Goal: Information Seeking & Learning: Compare options

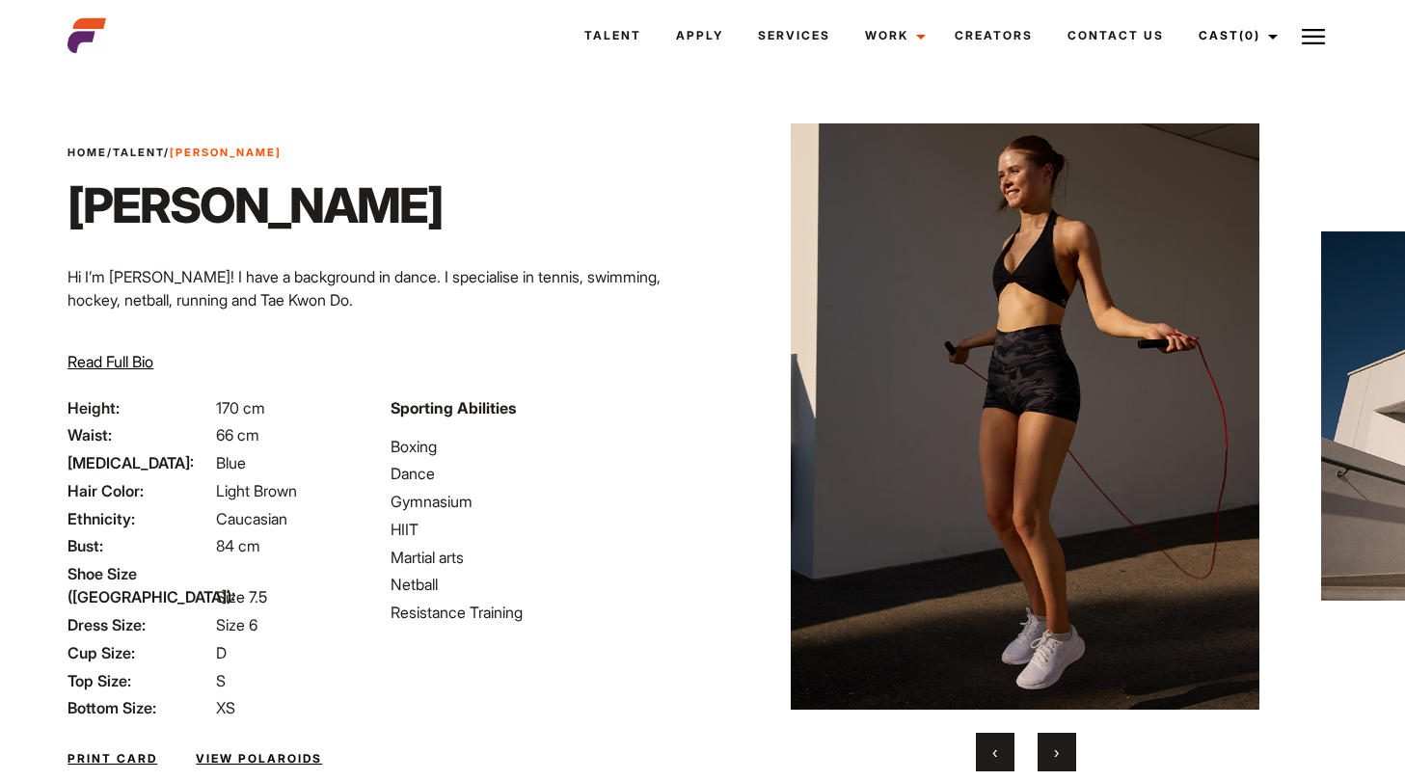
click at [1061, 751] on button "›" at bounding box center [1057, 752] width 39 height 39
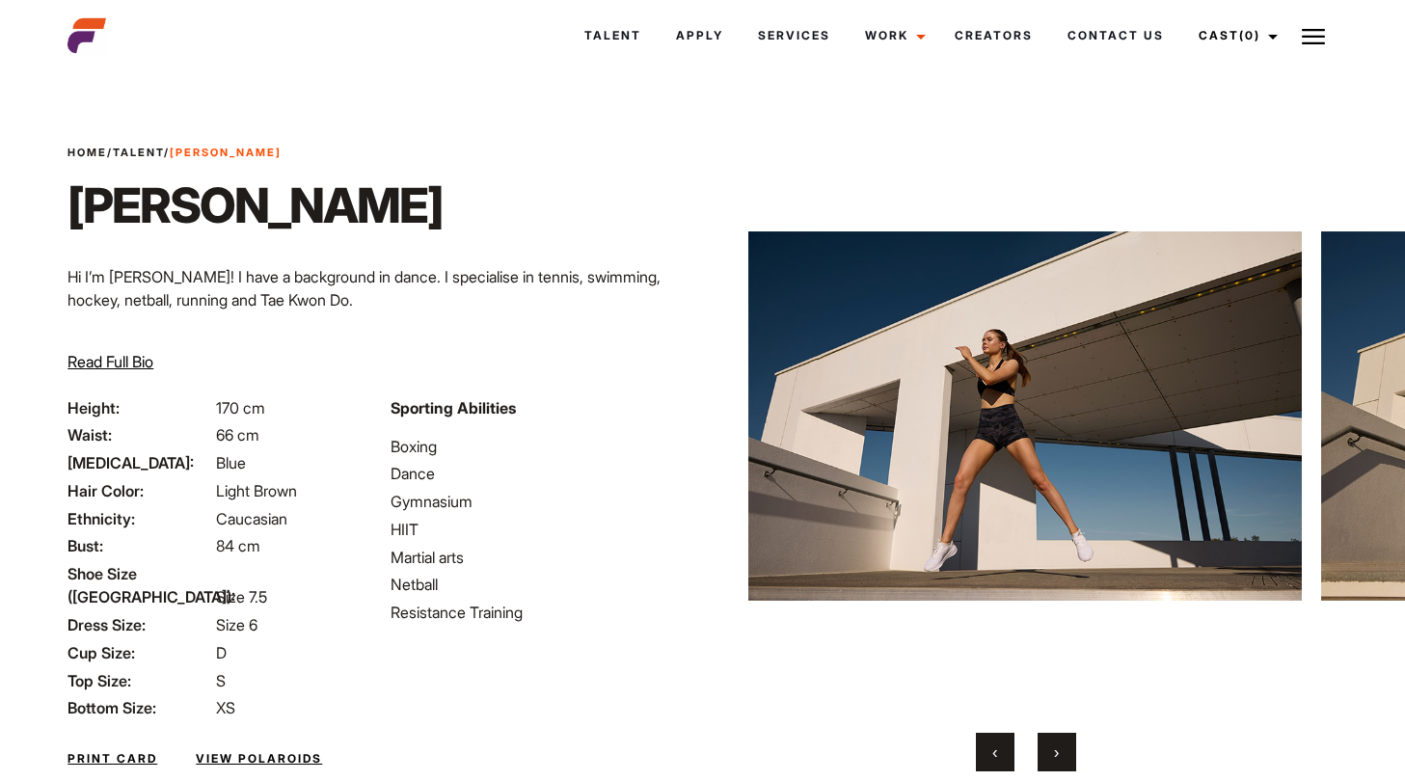
click at [1061, 751] on button "›" at bounding box center [1057, 752] width 39 height 39
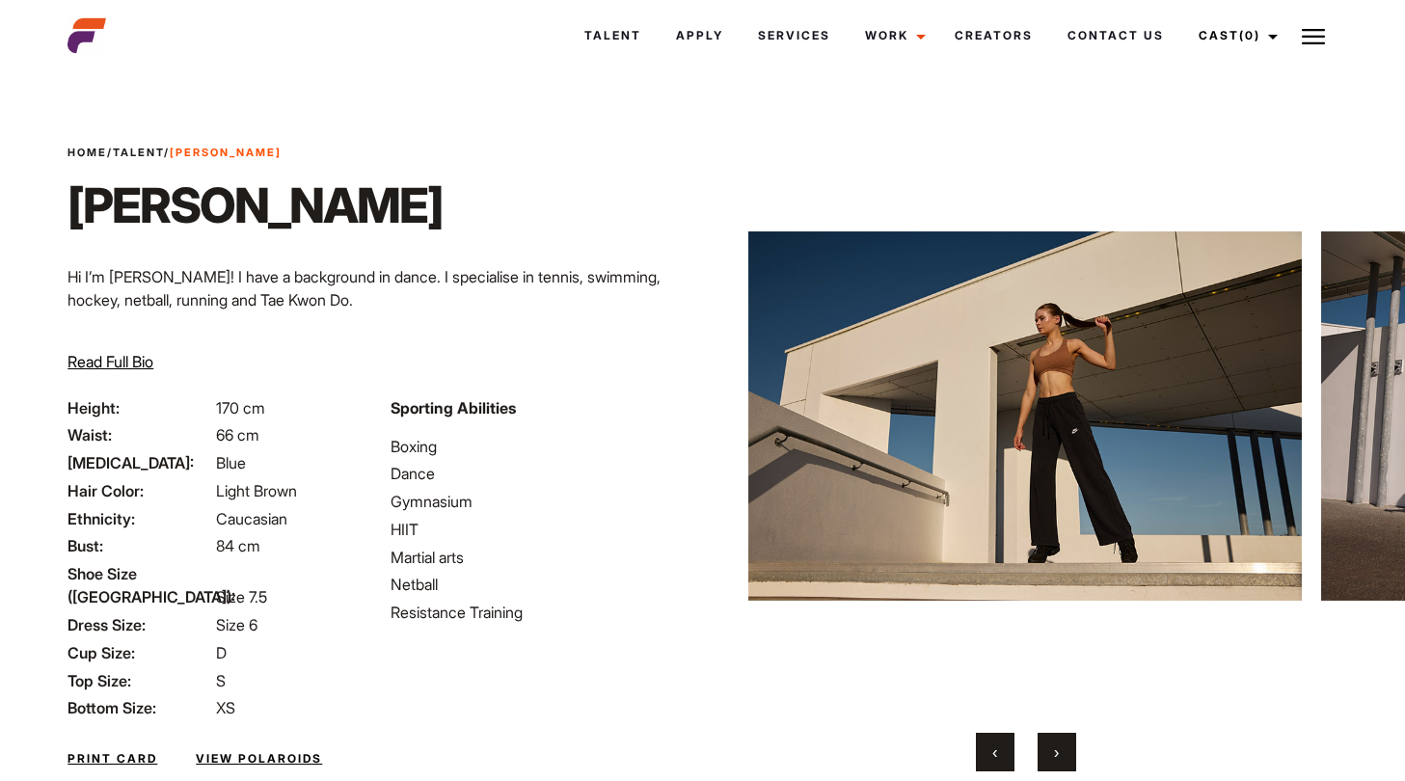
click at [1061, 751] on button "›" at bounding box center [1057, 752] width 39 height 39
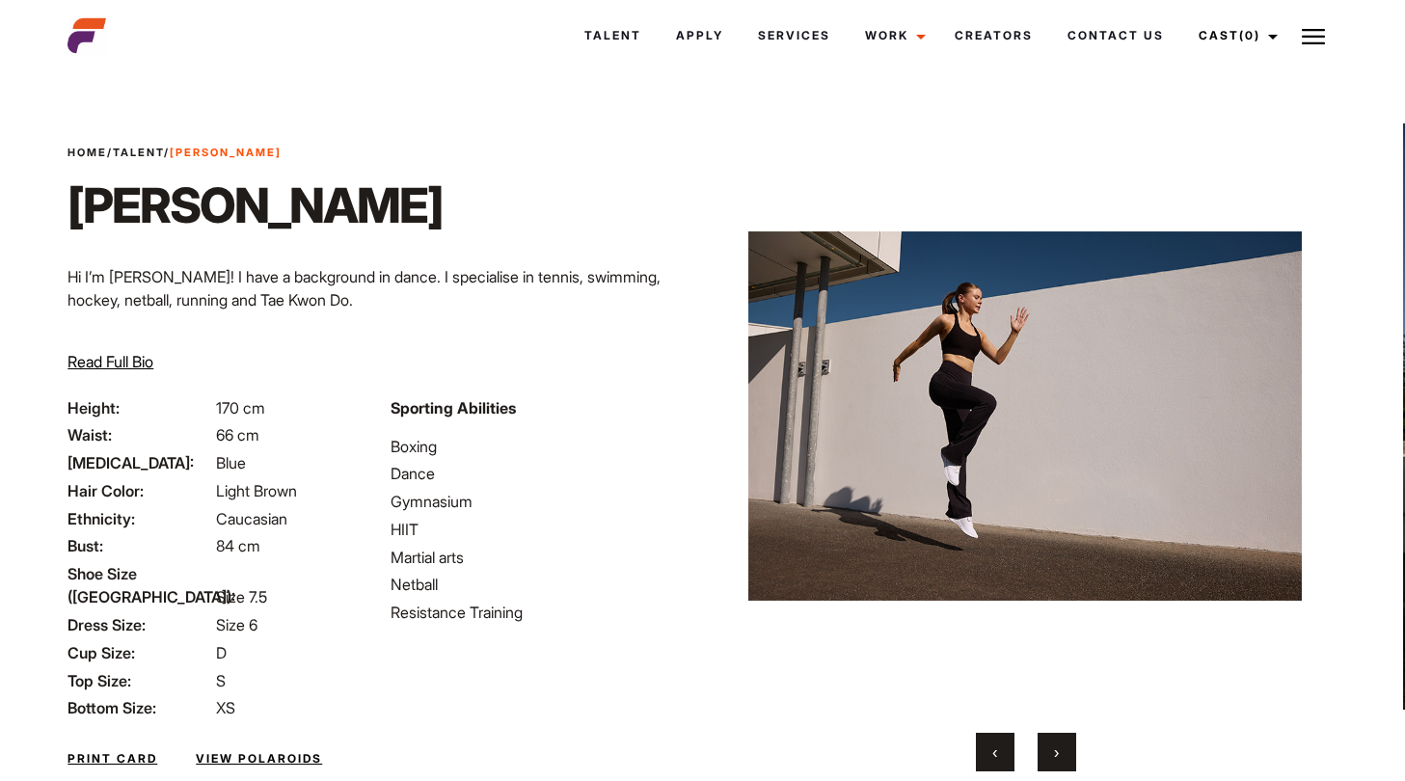
click at [1061, 751] on button "›" at bounding box center [1057, 752] width 39 height 39
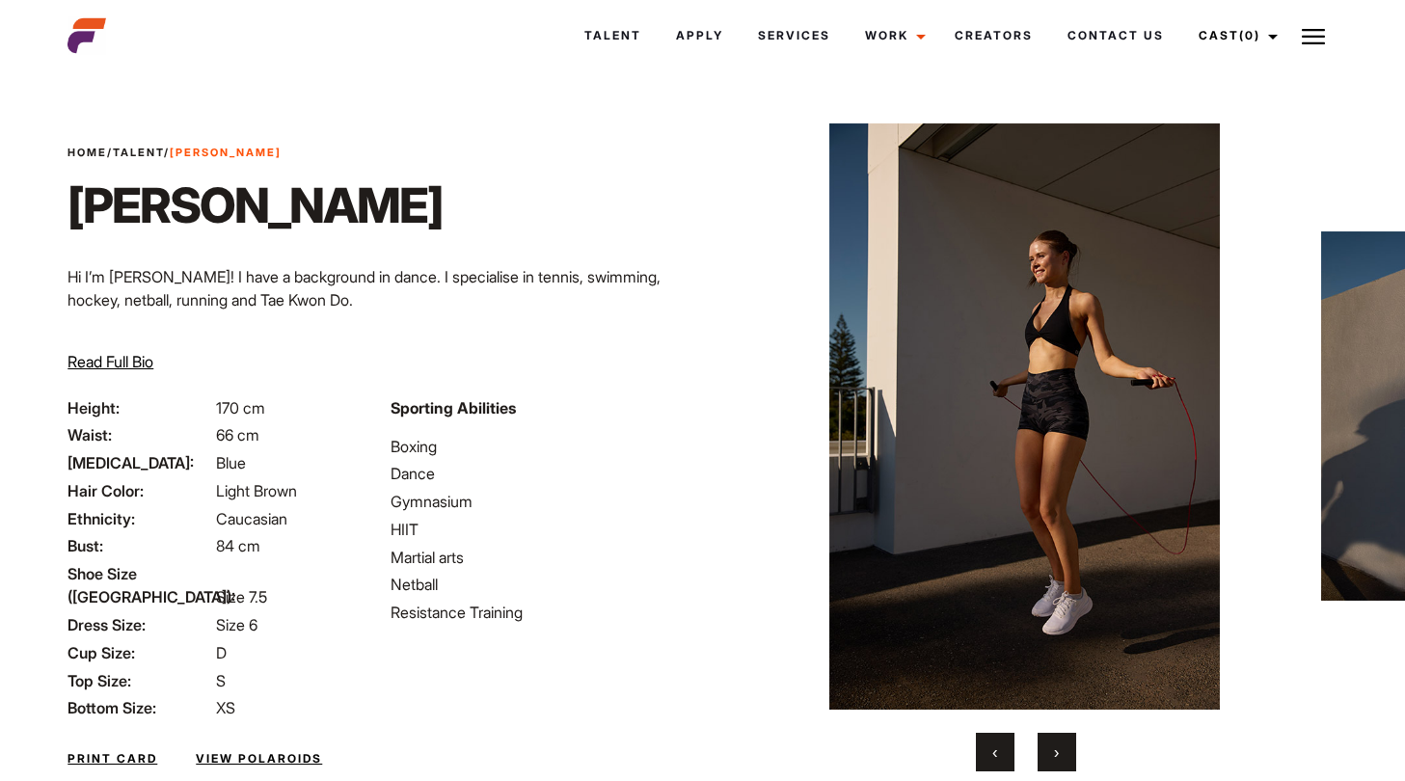
click at [1061, 751] on button "›" at bounding box center [1057, 752] width 39 height 39
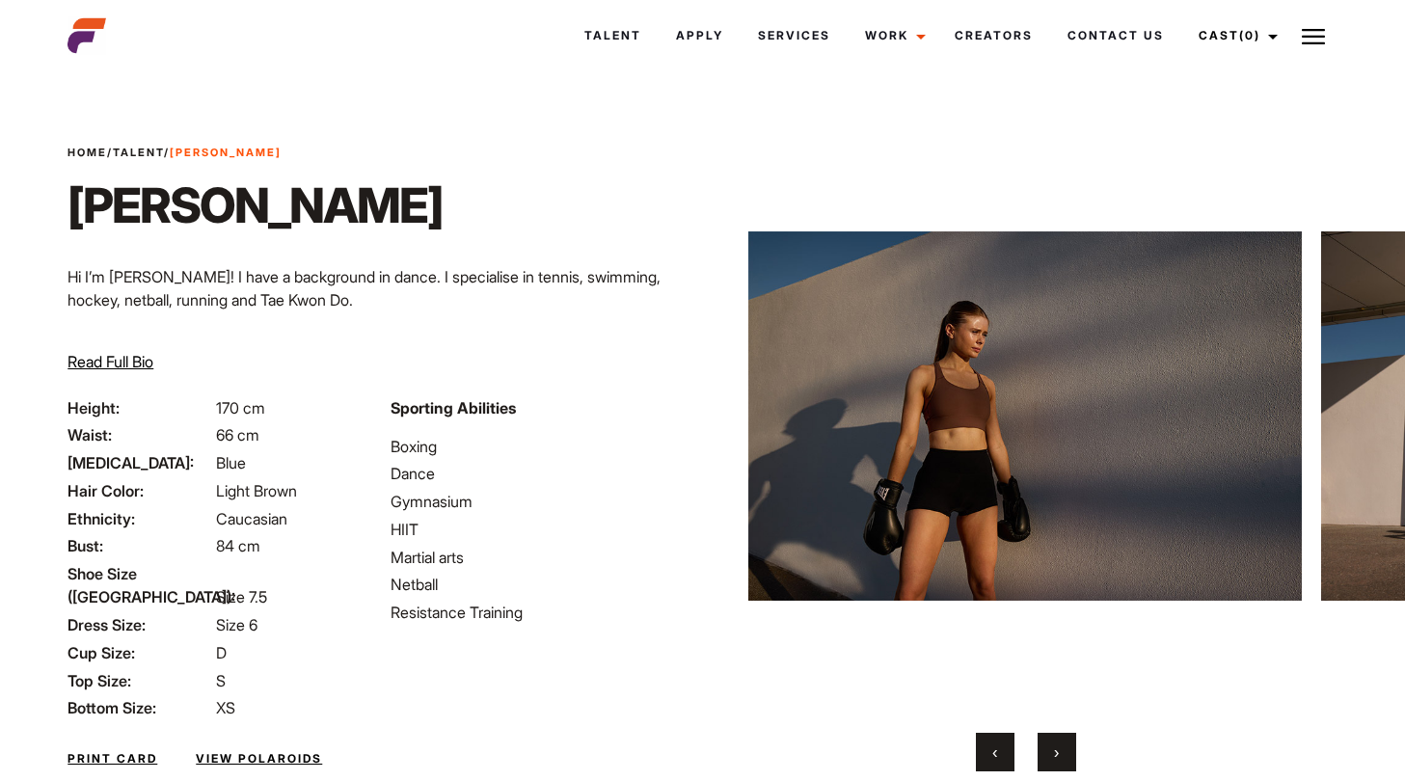
click at [1061, 751] on button "›" at bounding box center [1057, 752] width 39 height 39
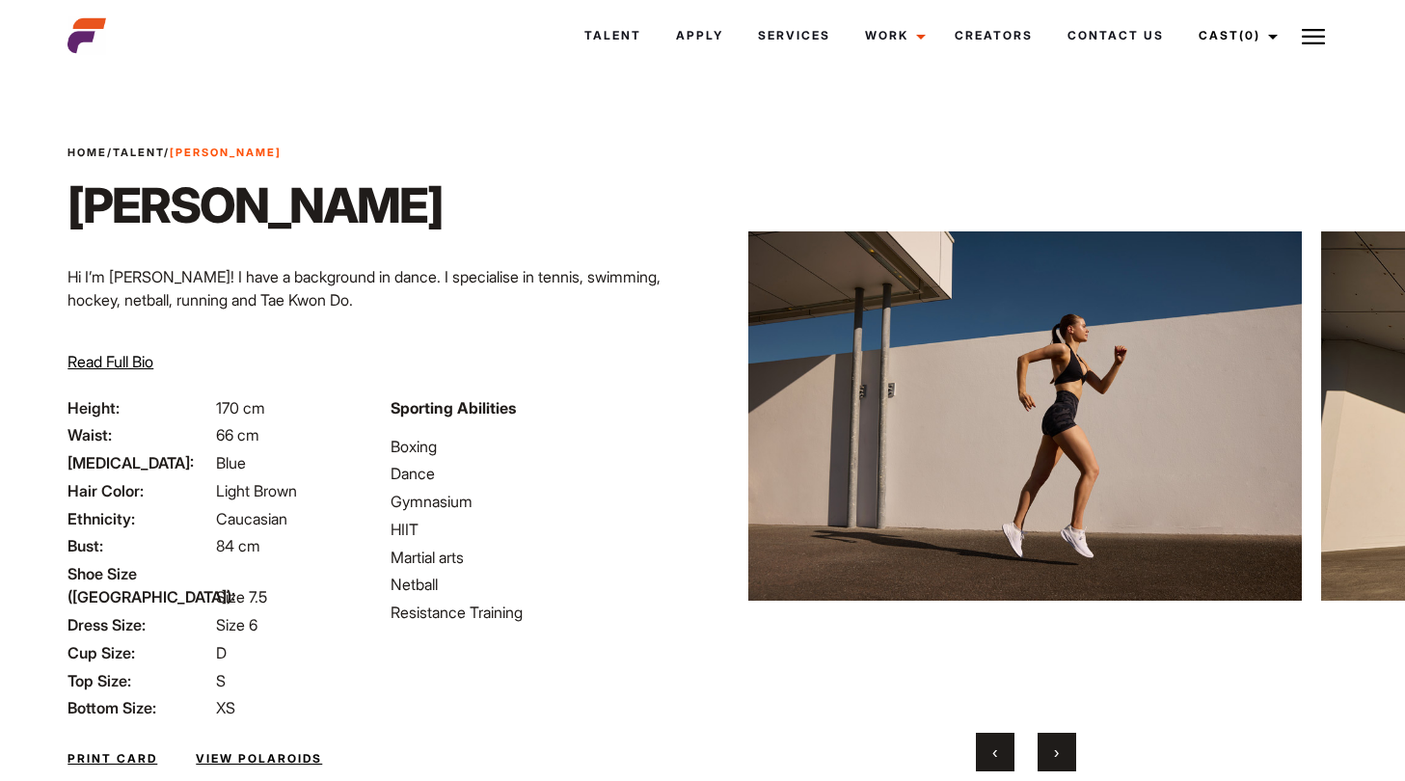
click at [1061, 751] on button "›" at bounding box center [1057, 752] width 39 height 39
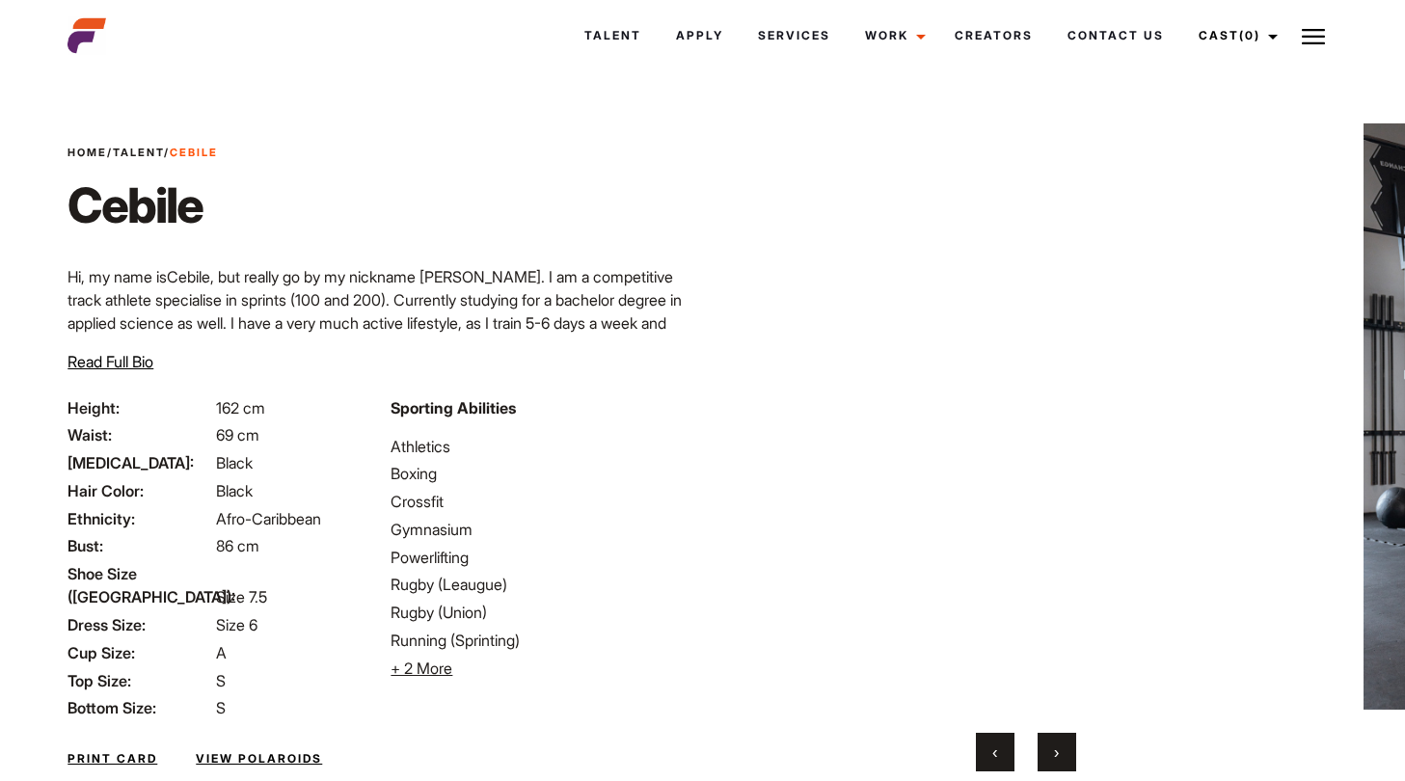
click at [1055, 755] on span "›" at bounding box center [1056, 752] width 5 height 19
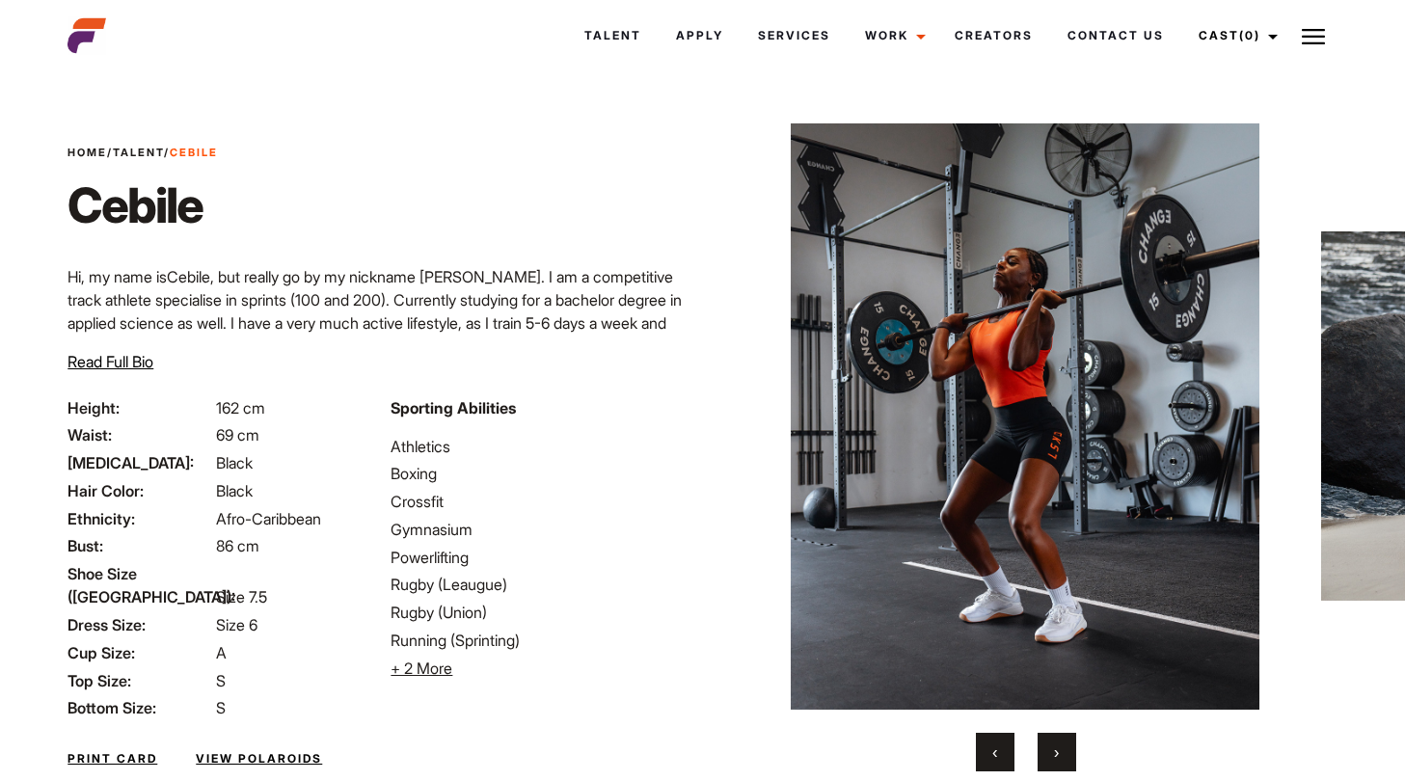
click at [1055, 755] on span "›" at bounding box center [1056, 752] width 5 height 19
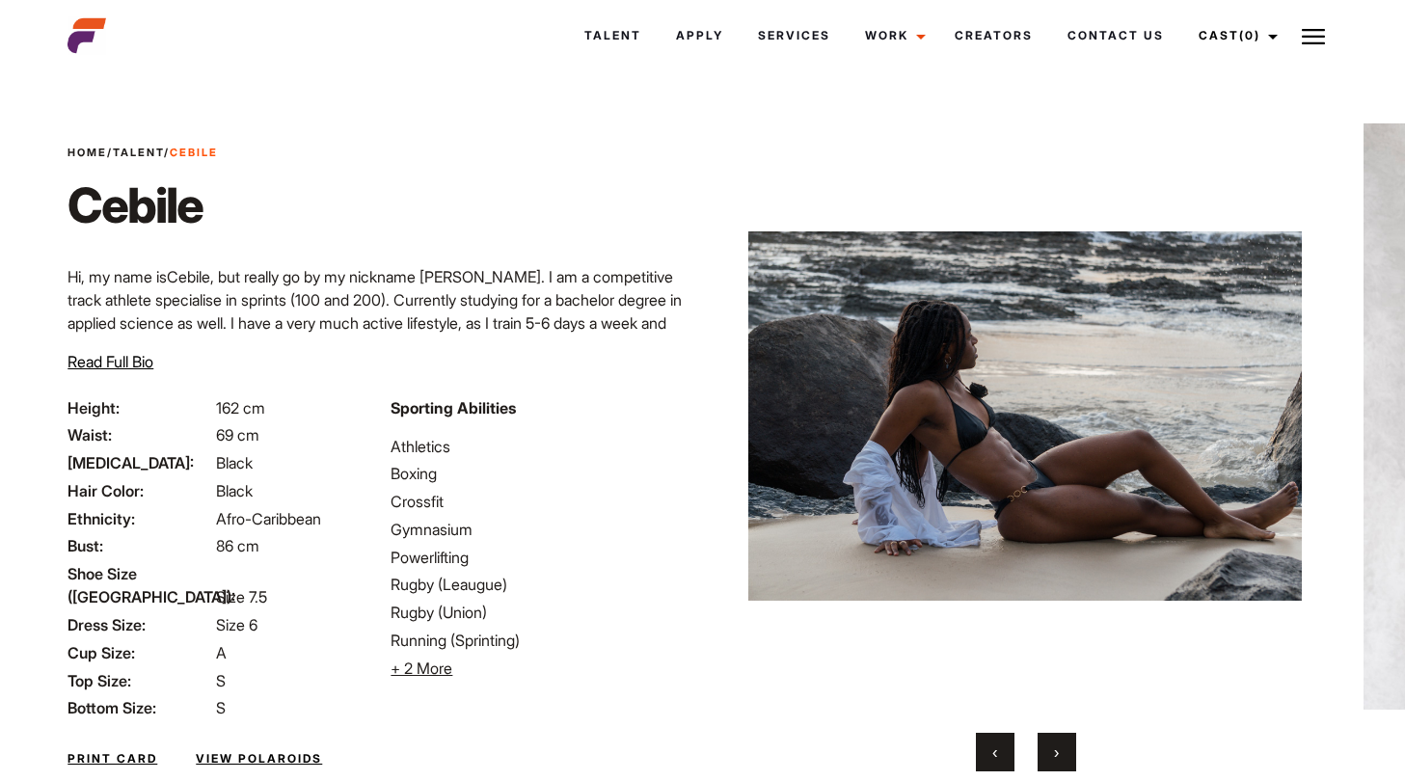
click at [1055, 755] on span "›" at bounding box center [1056, 752] width 5 height 19
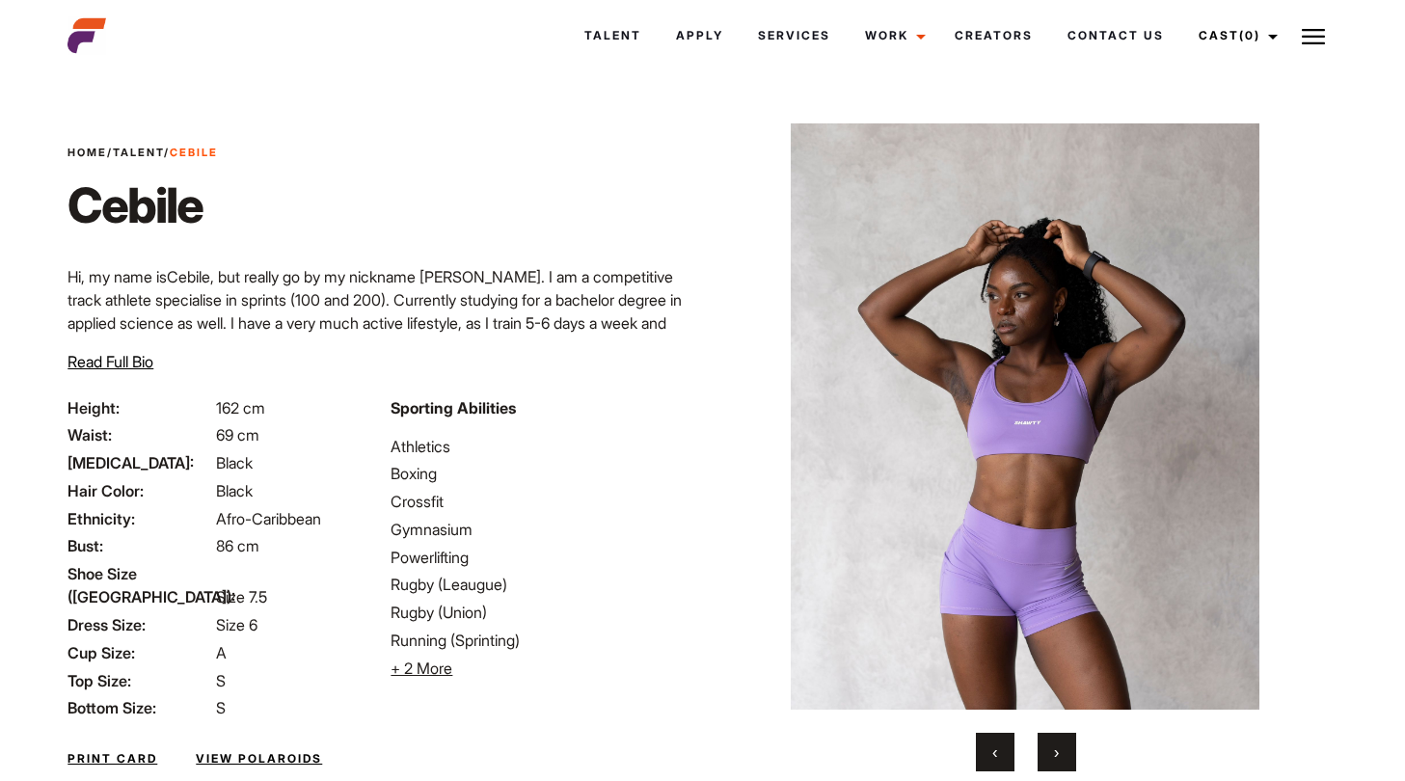
click at [1055, 755] on span "›" at bounding box center [1056, 752] width 5 height 19
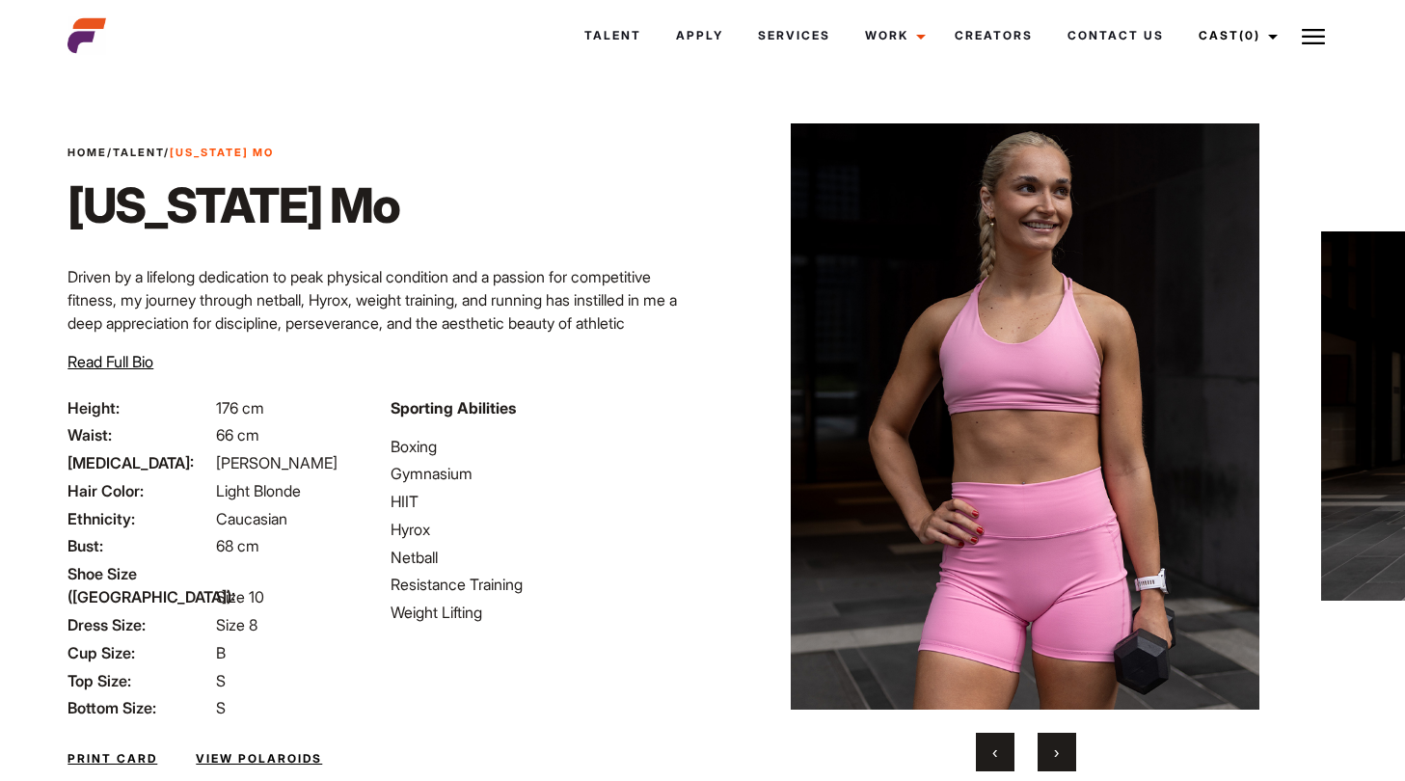
click at [1052, 758] on button "›" at bounding box center [1057, 752] width 39 height 39
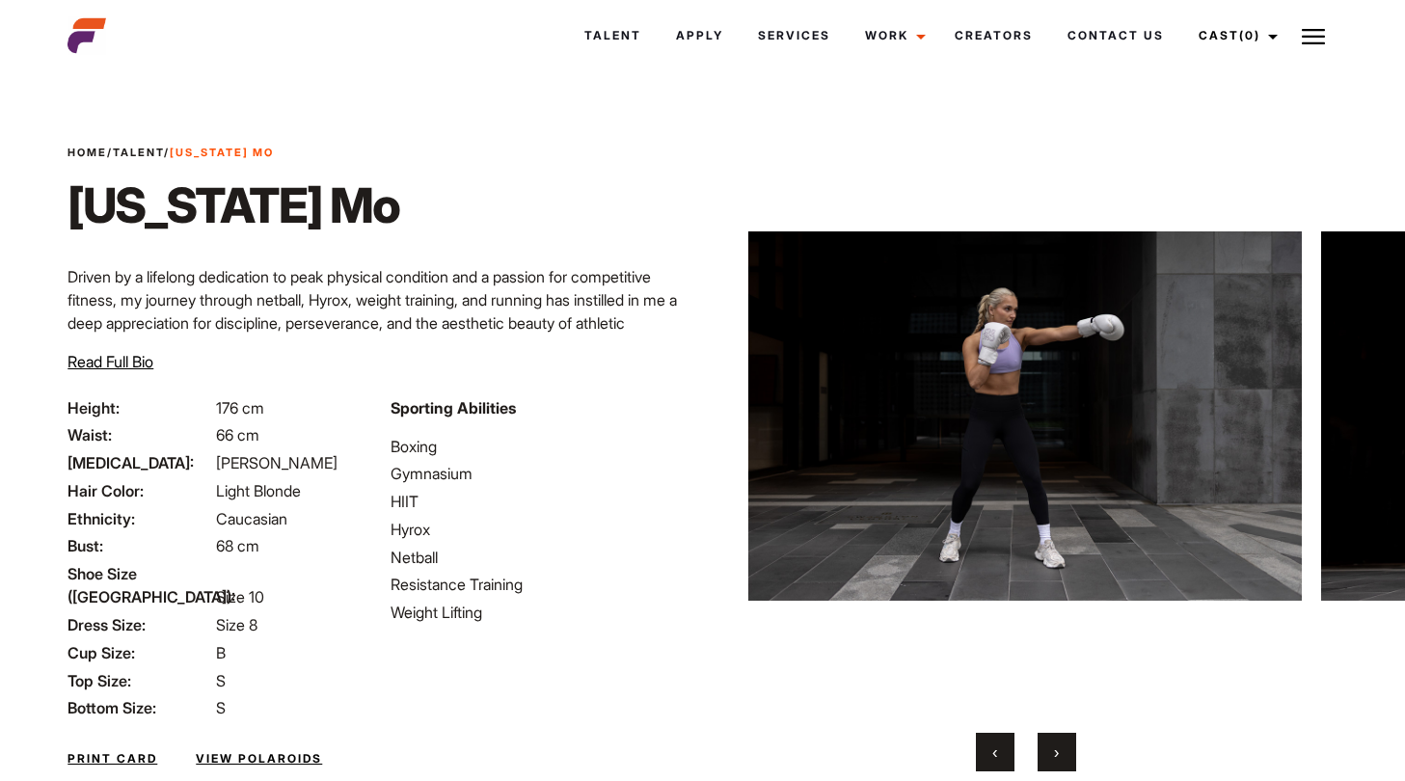
click at [1052, 758] on button "›" at bounding box center [1057, 752] width 39 height 39
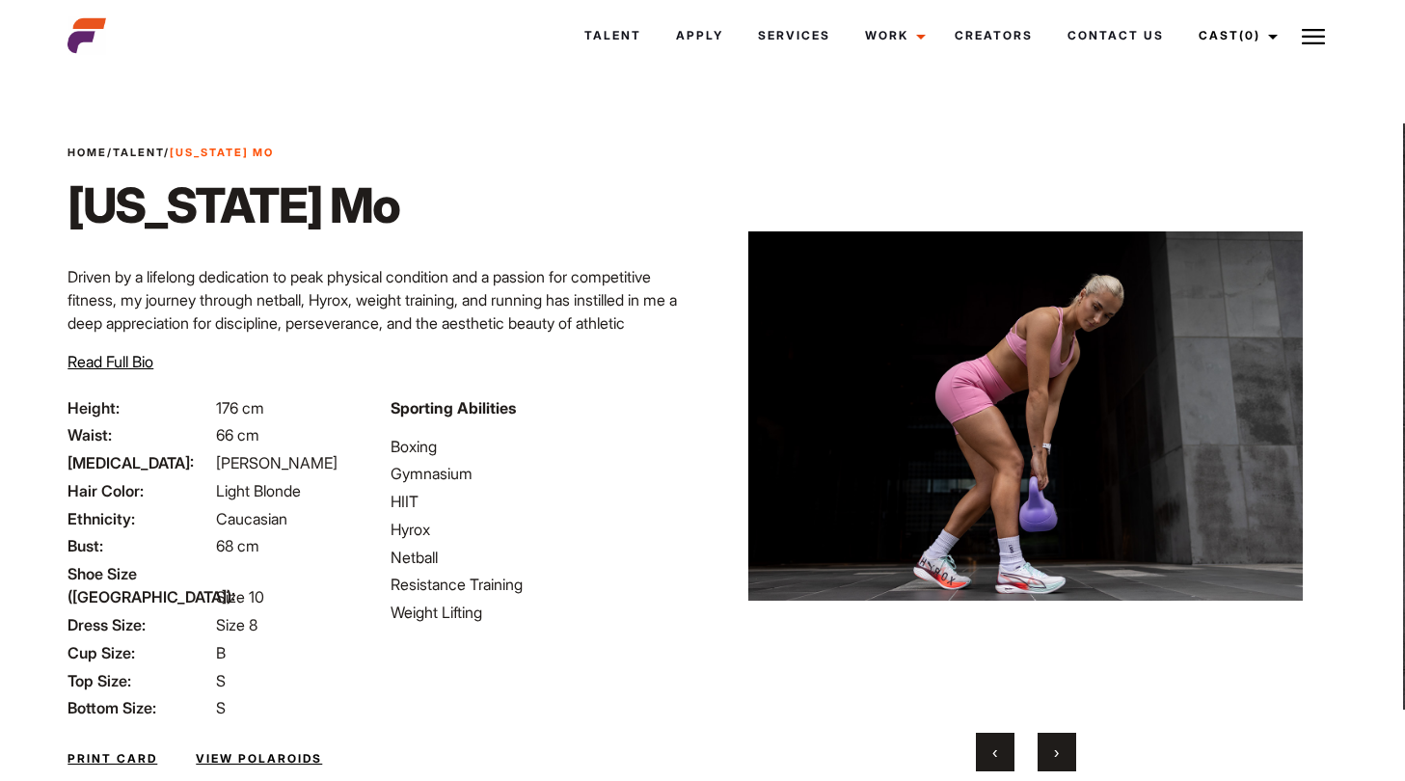
click at [1052, 758] on button "›" at bounding box center [1057, 752] width 39 height 39
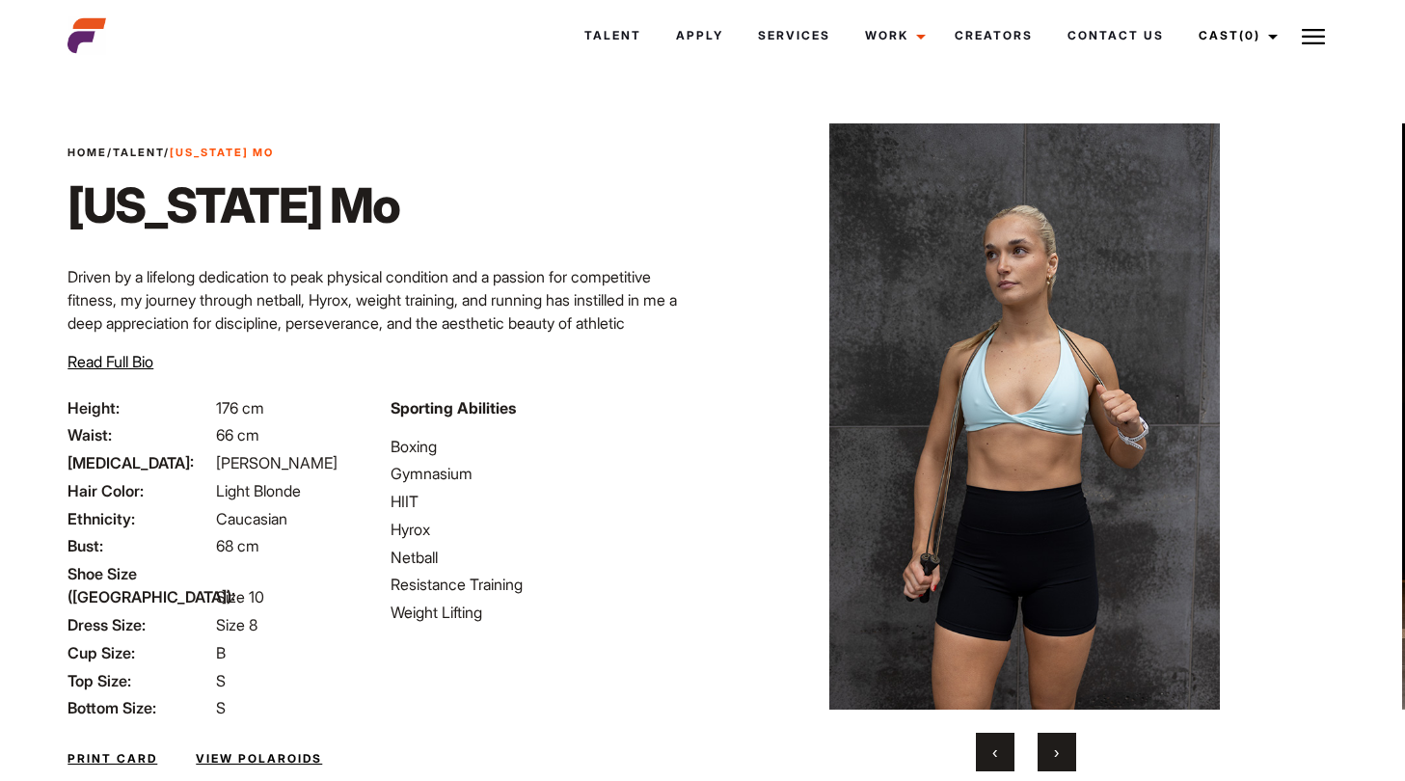
click at [1052, 758] on button "›" at bounding box center [1057, 752] width 39 height 39
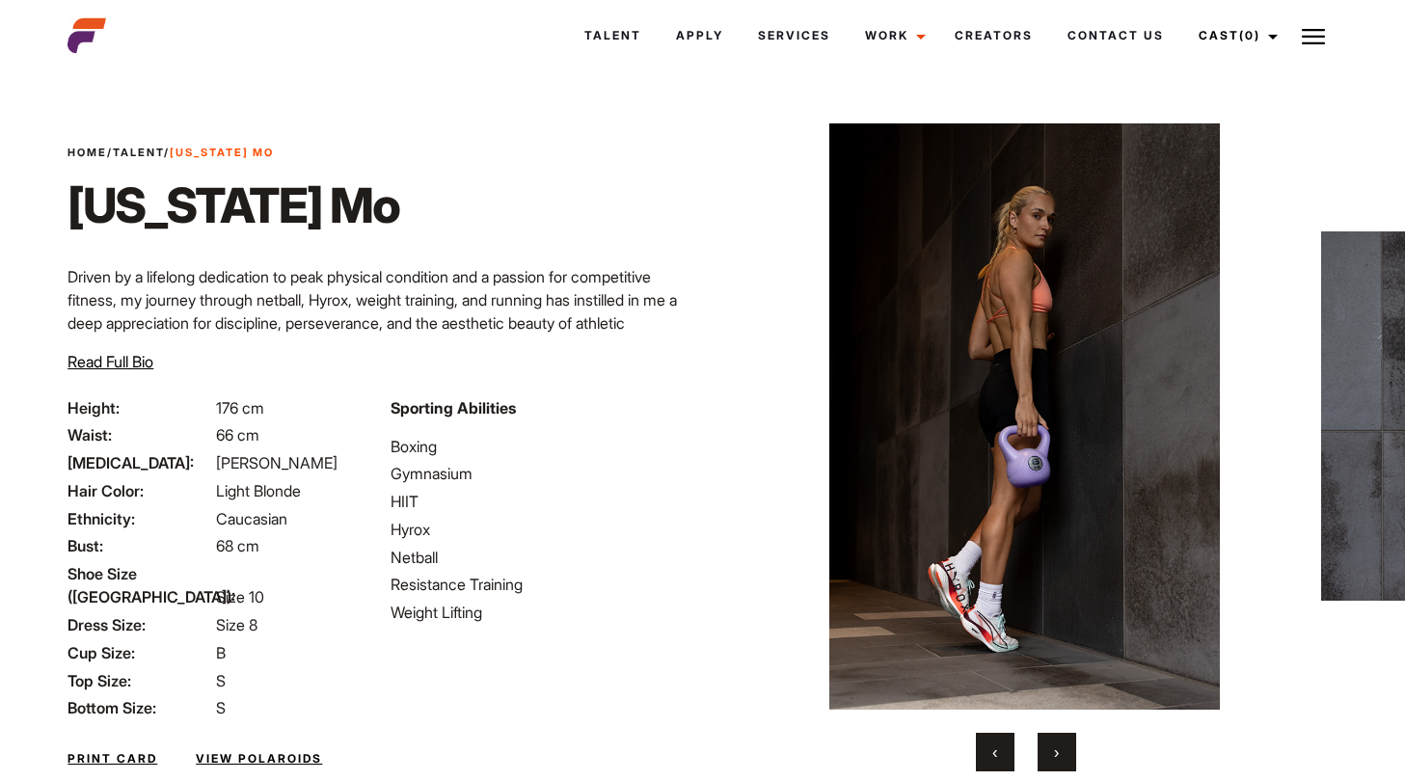
click at [1052, 758] on button "›" at bounding box center [1057, 752] width 39 height 39
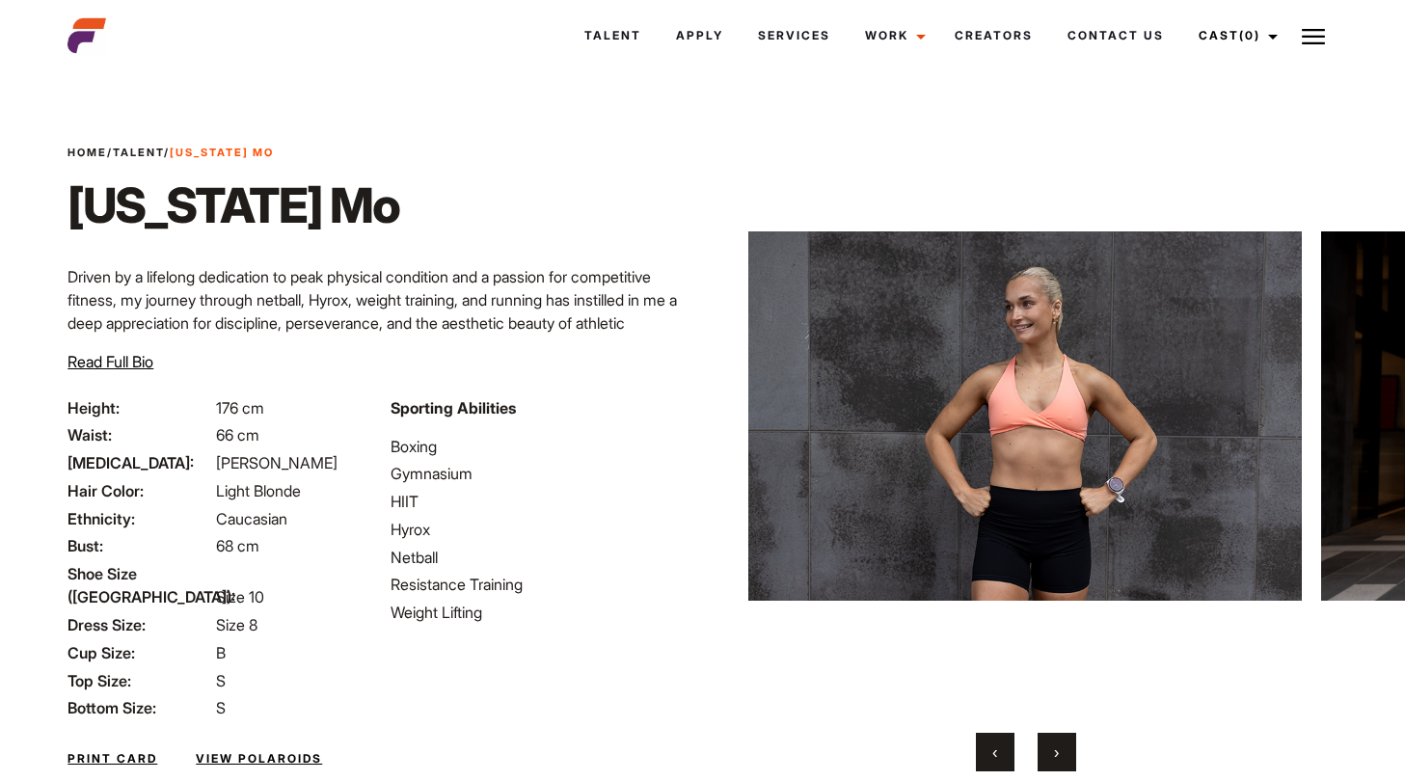
click at [1052, 758] on button "›" at bounding box center [1057, 752] width 39 height 39
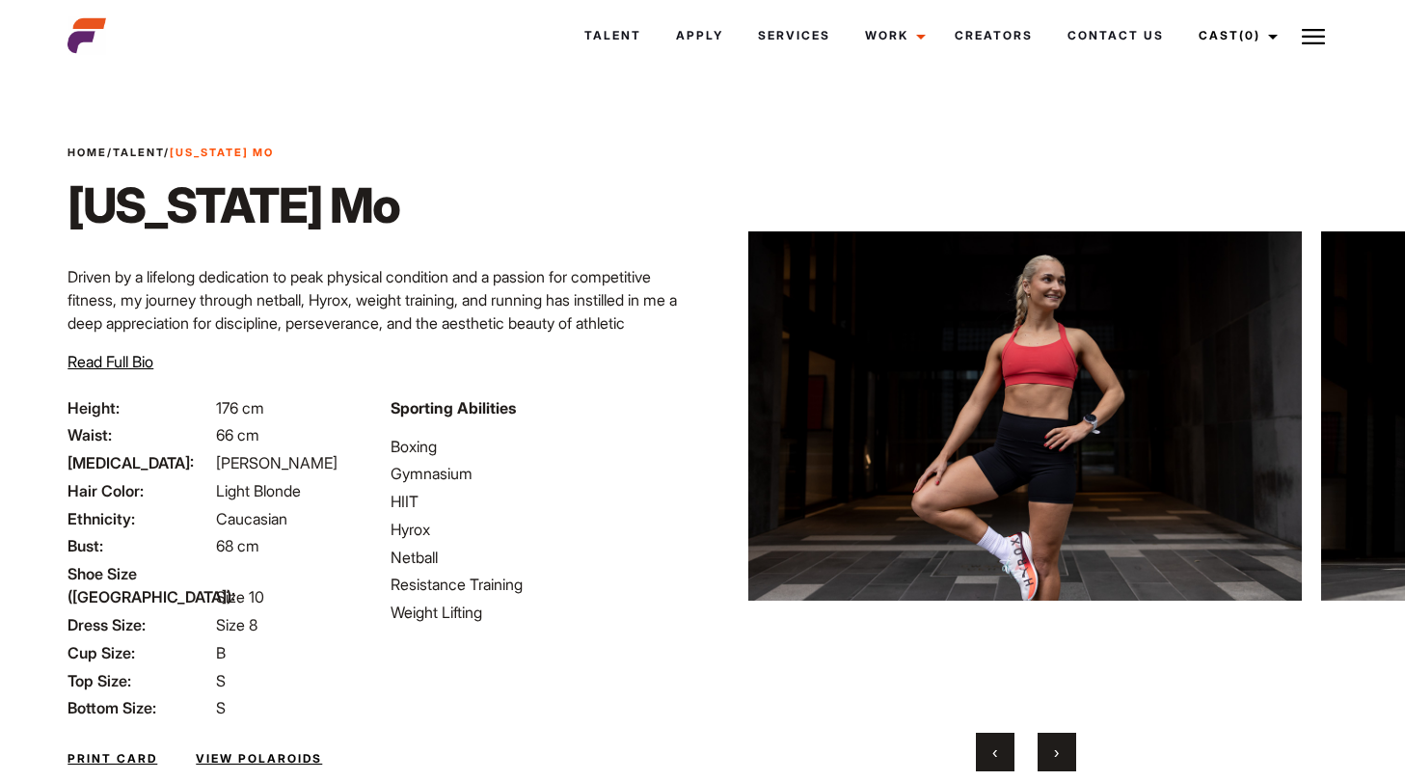
click at [1052, 758] on button "›" at bounding box center [1057, 752] width 39 height 39
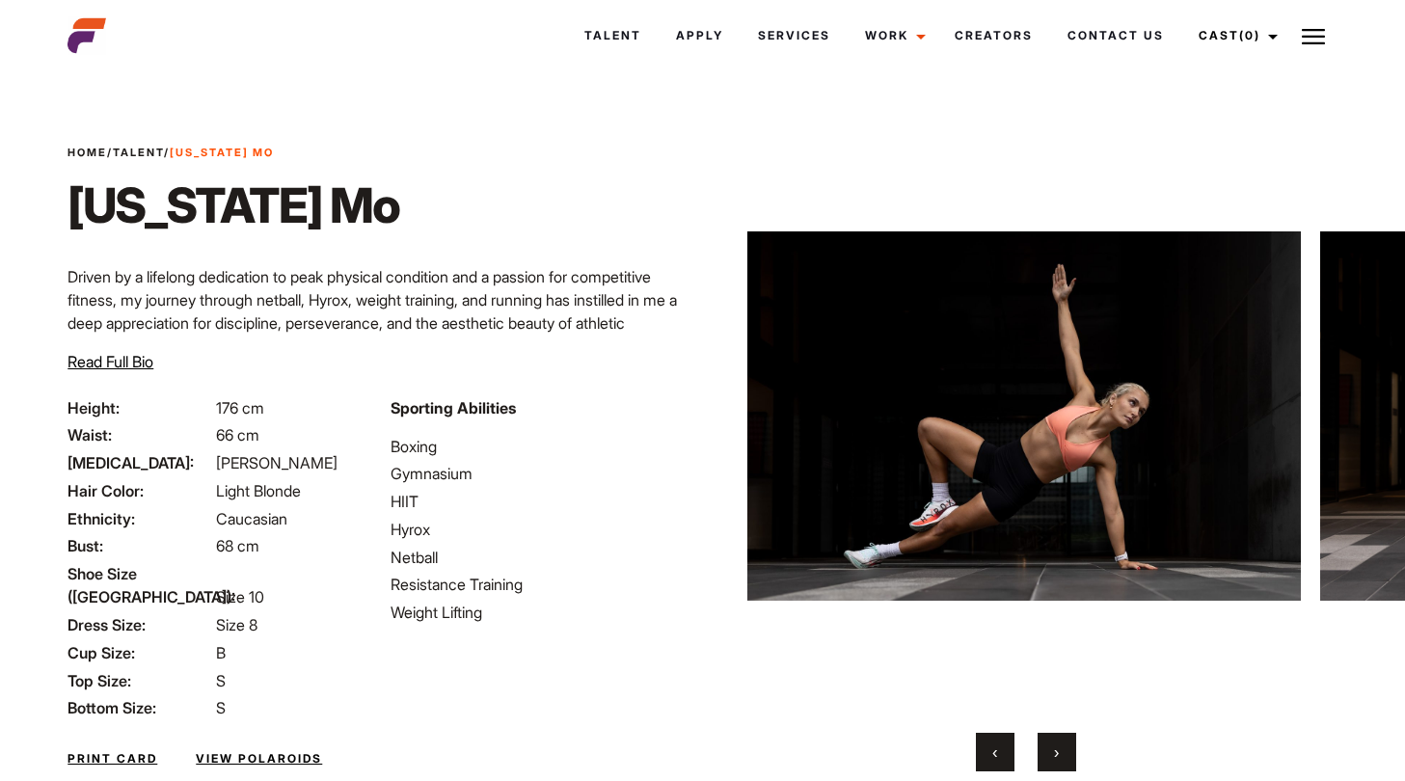
click at [1052, 758] on button "›" at bounding box center [1057, 752] width 39 height 39
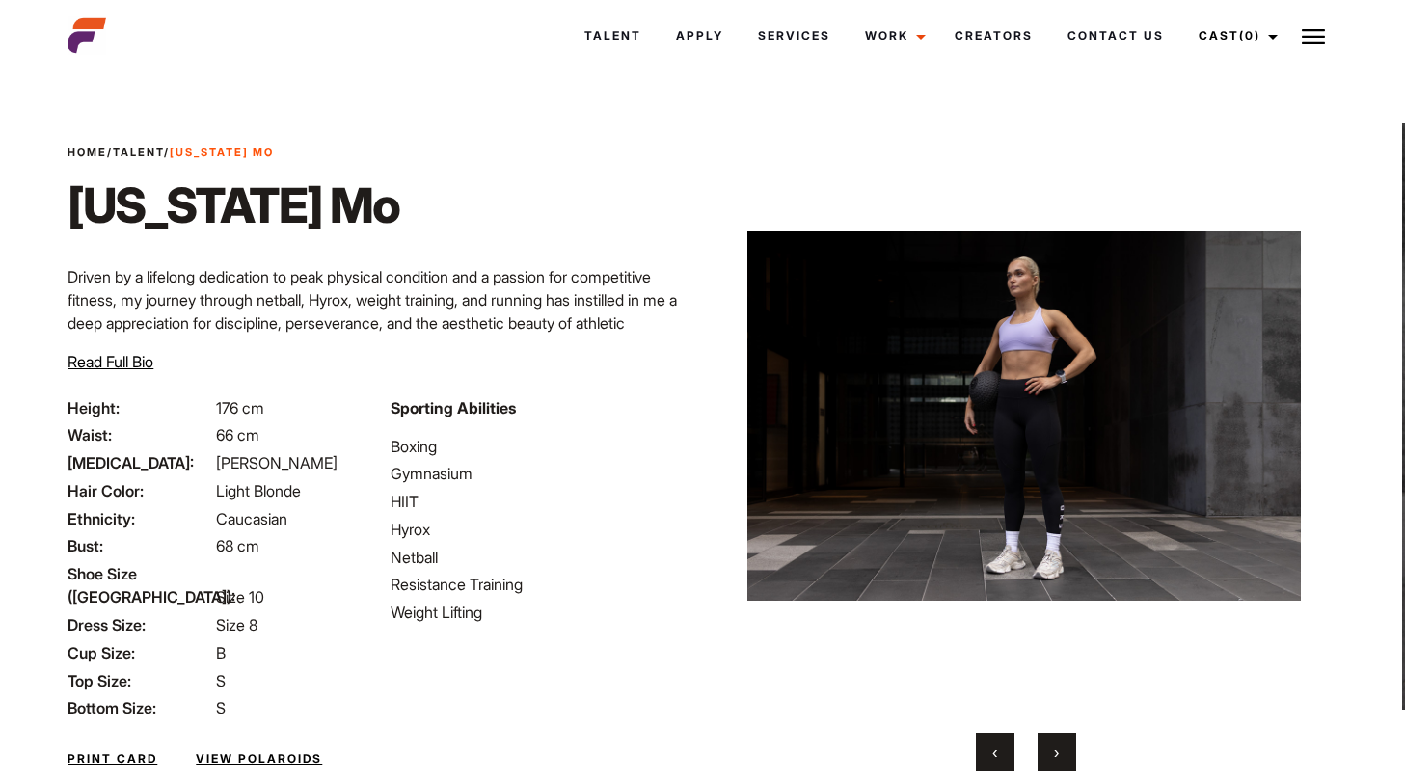
click at [1053, 756] on button "›" at bounding box center [1057, 752] width 39 height 39
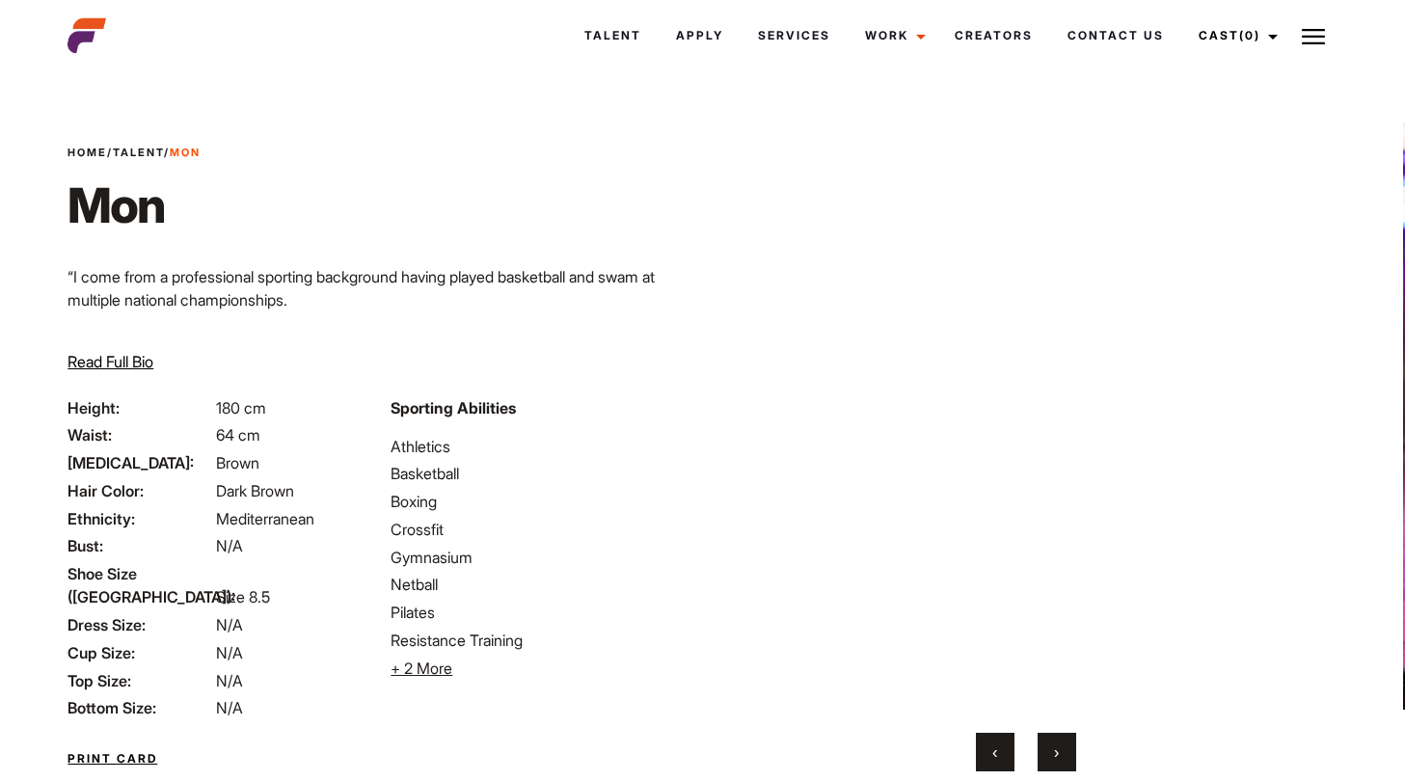
click at [1056, 756] on span "›" at bounding box center [1056, 752] width 5 height 19
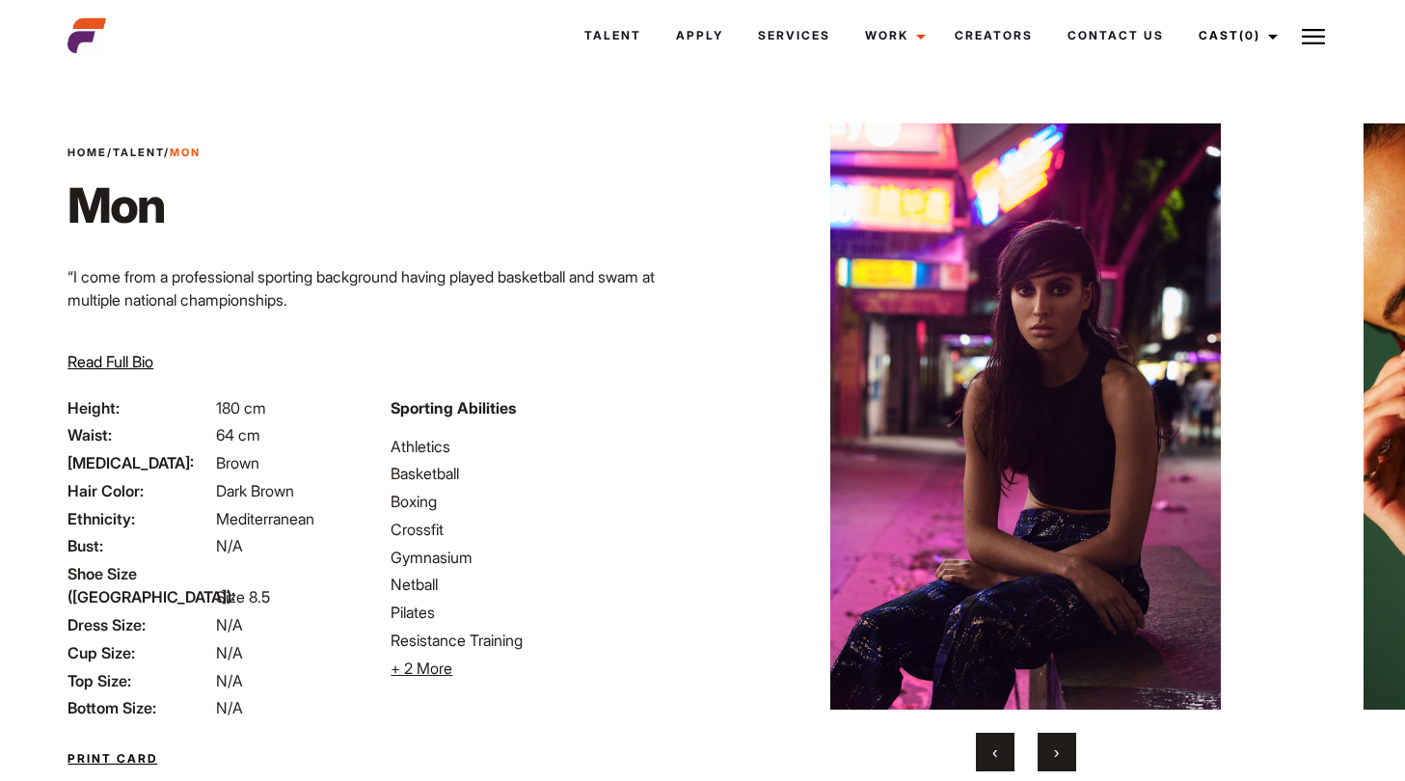
click at [1056, 756] on span "›" at bounding box center [1056, 752] width 5 height 19
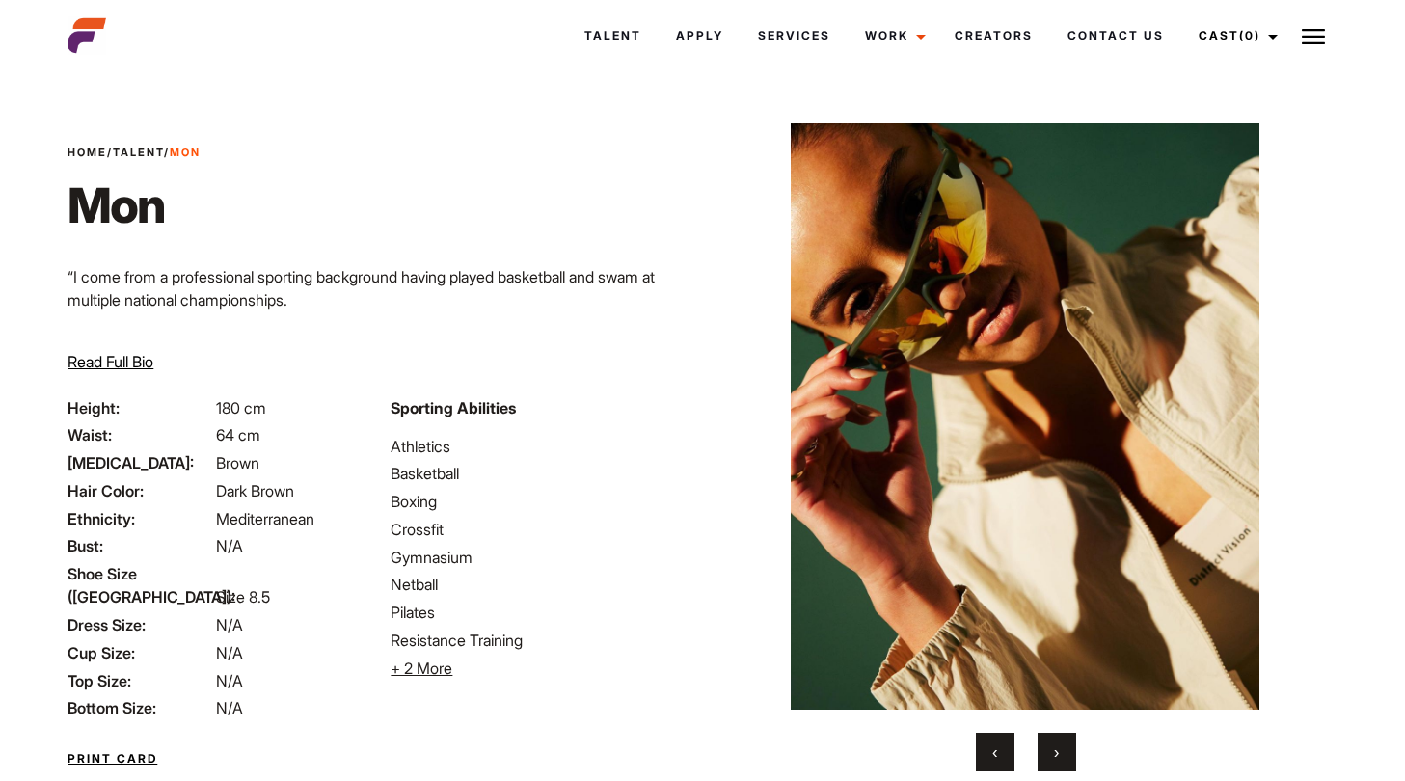
click at [1056, 756] on span "›" at bounding box center [1056, 752] width 5 height 19
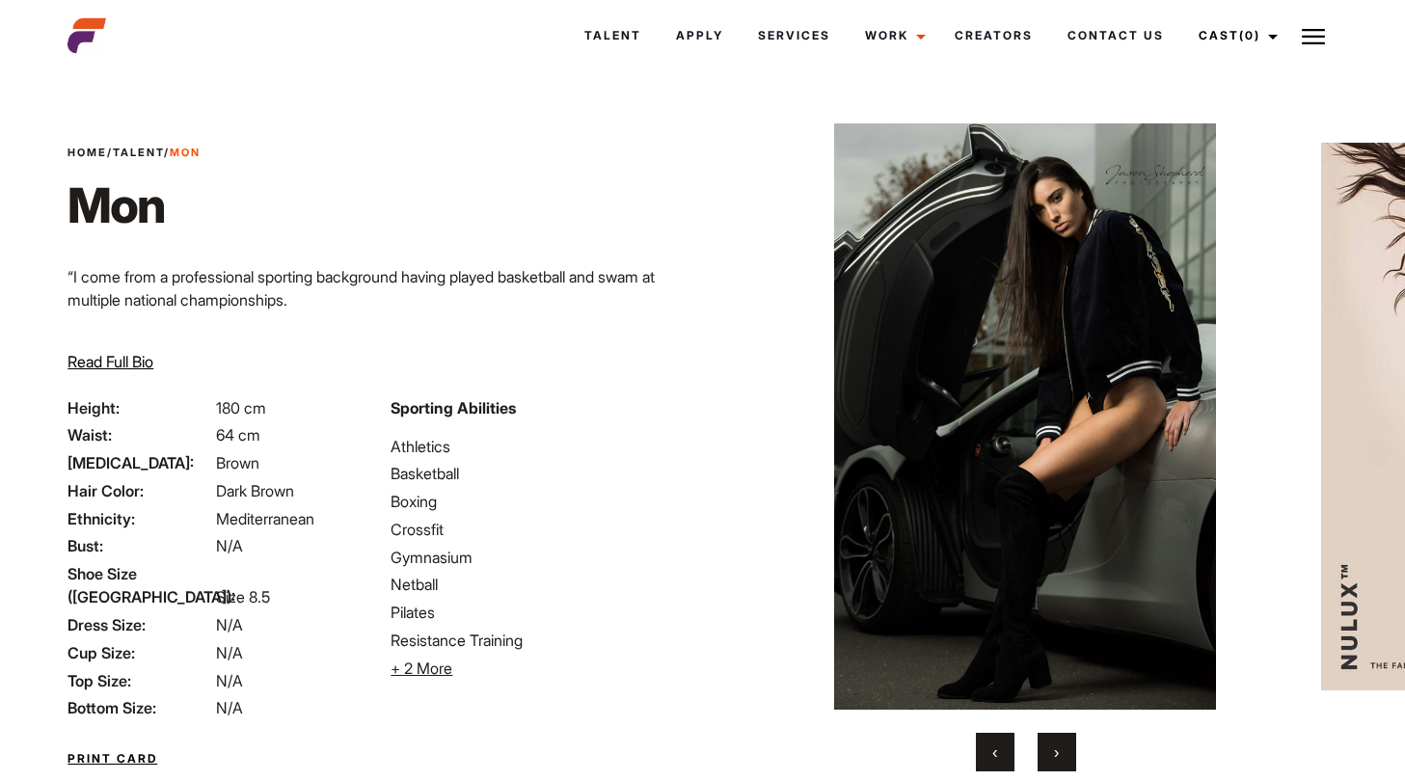
click at [1056, 756] on span "›" at bounding box center [1056, 752] width 5 height 19
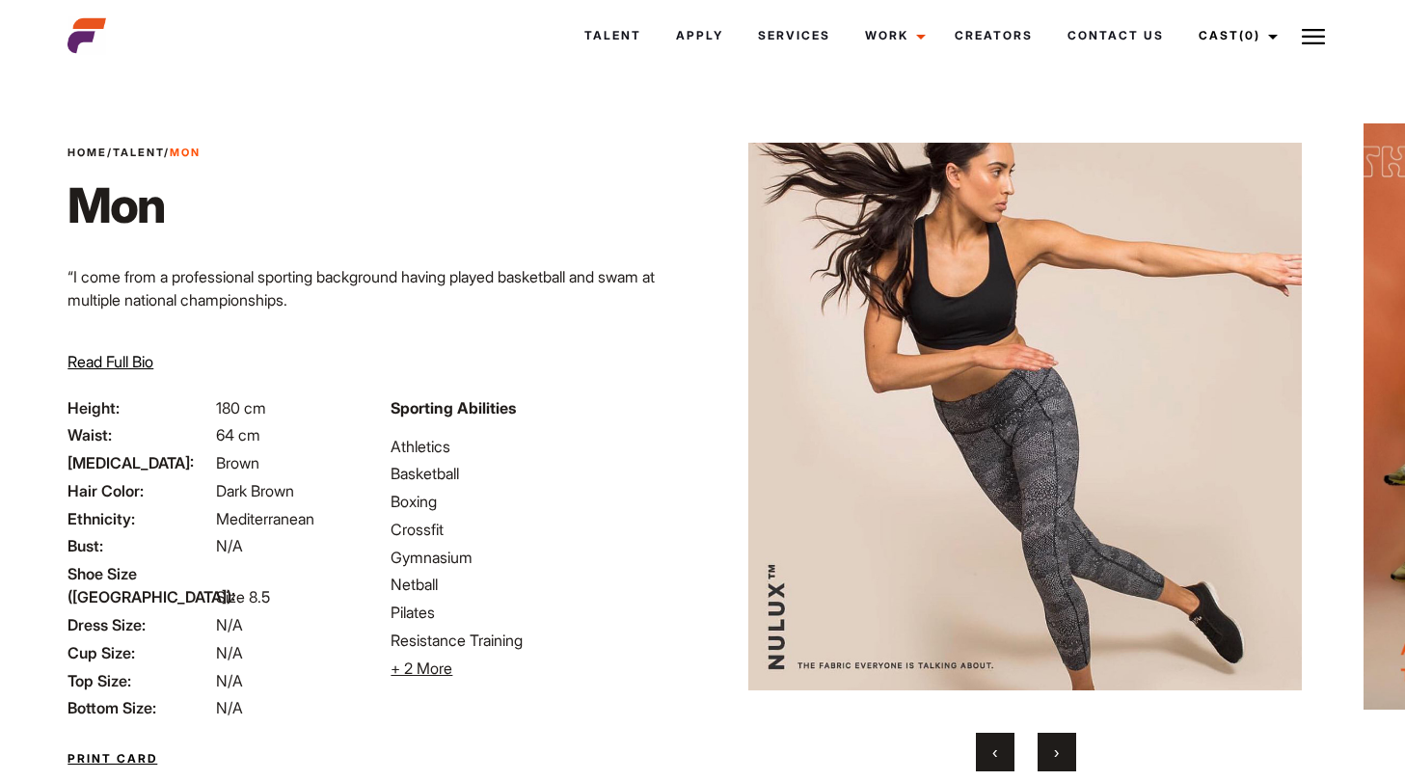
click at [1056, 757] on span "›" at bounding box center [1056, 752] width 5 height 19
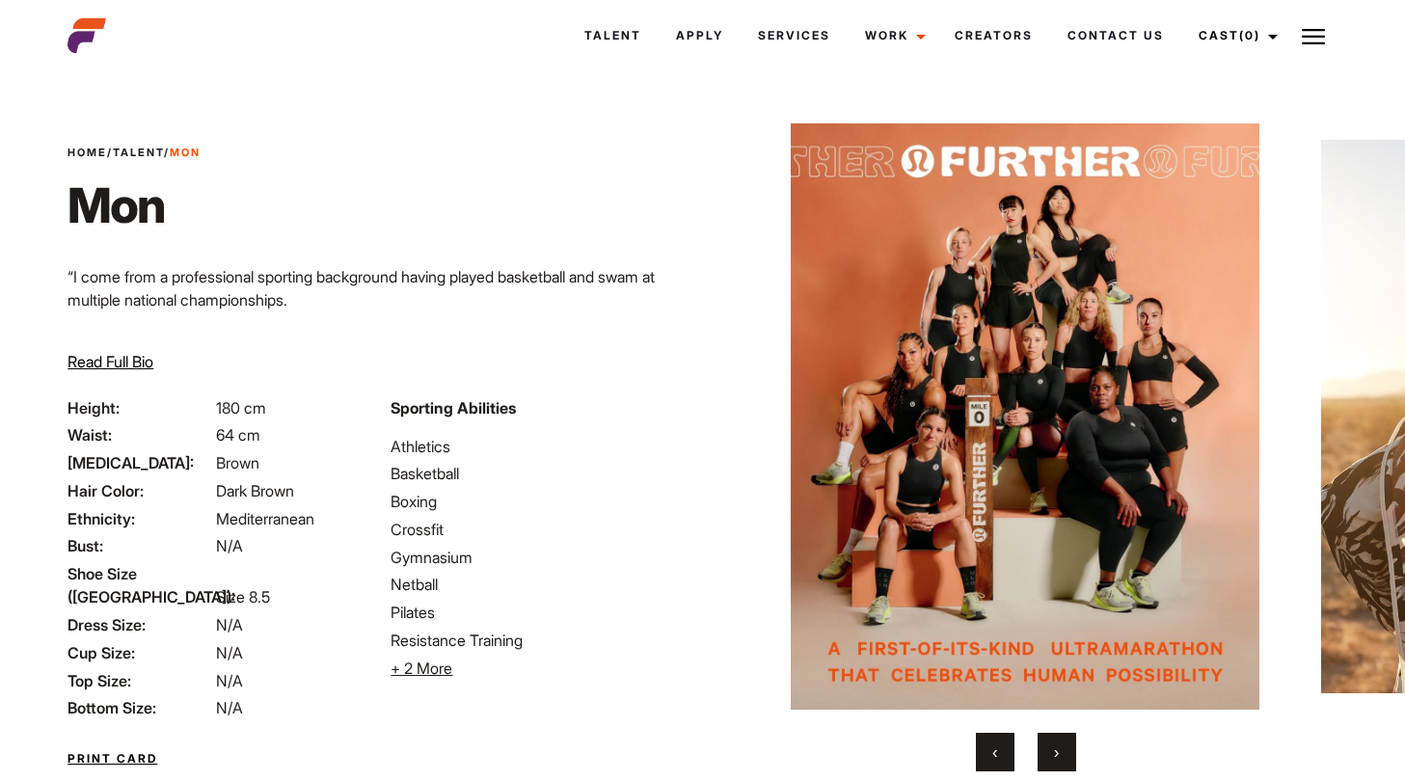
click at [1056, 757] on span "›" at bounding box center [1056, 752] width 5 height 19
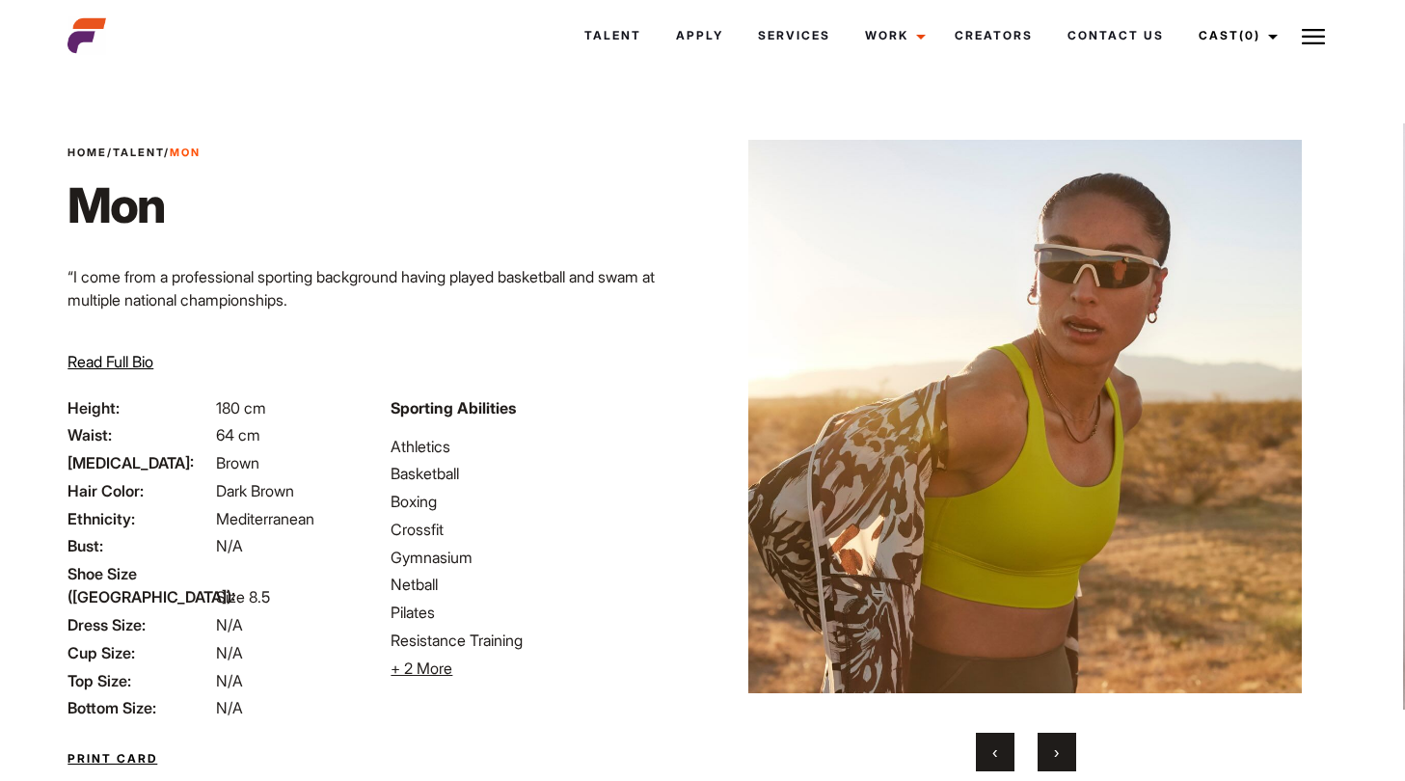
click at [1056, 757] on span "›" at bounding box center [1056, 752] width 5 height 19
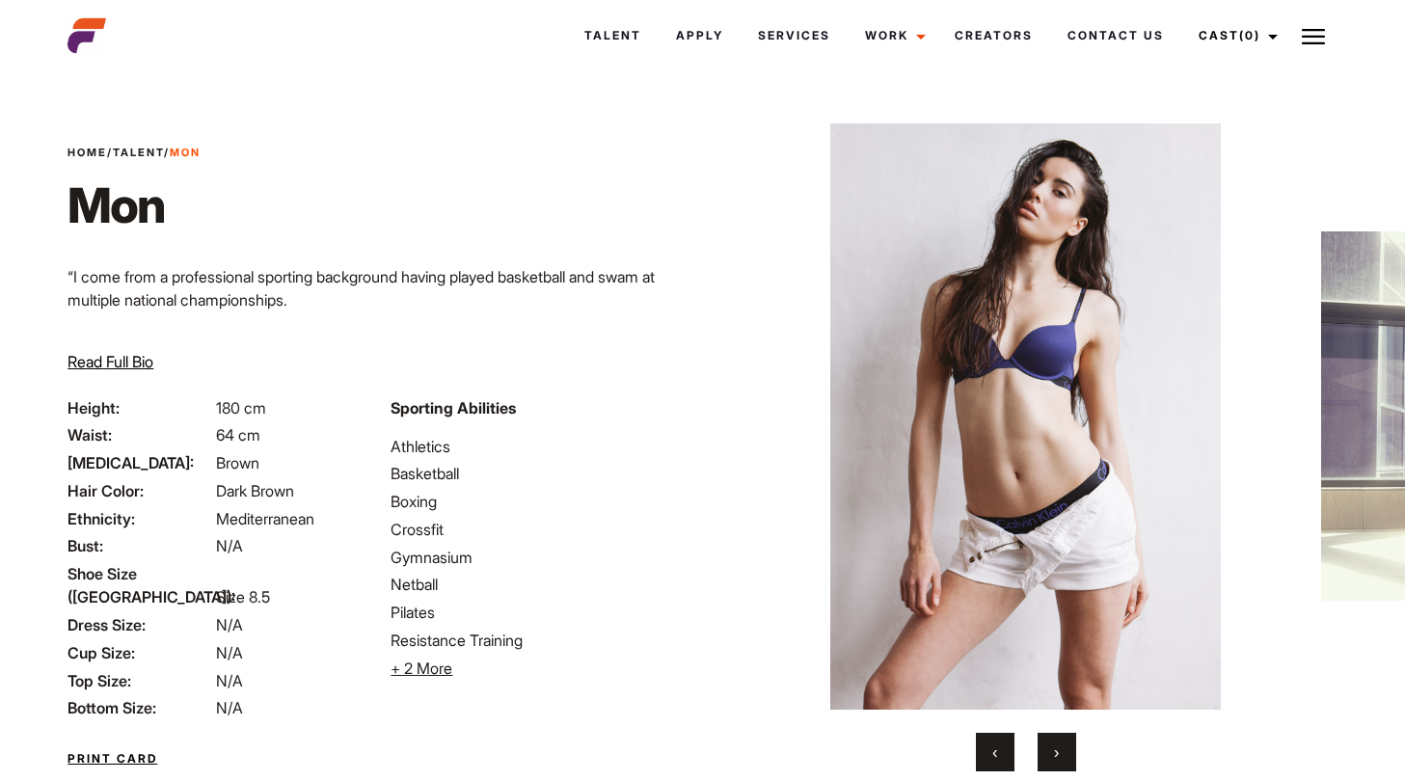
click at [1056, 762] on button "›" at bounding box center [1057, 752] width 39 height 39
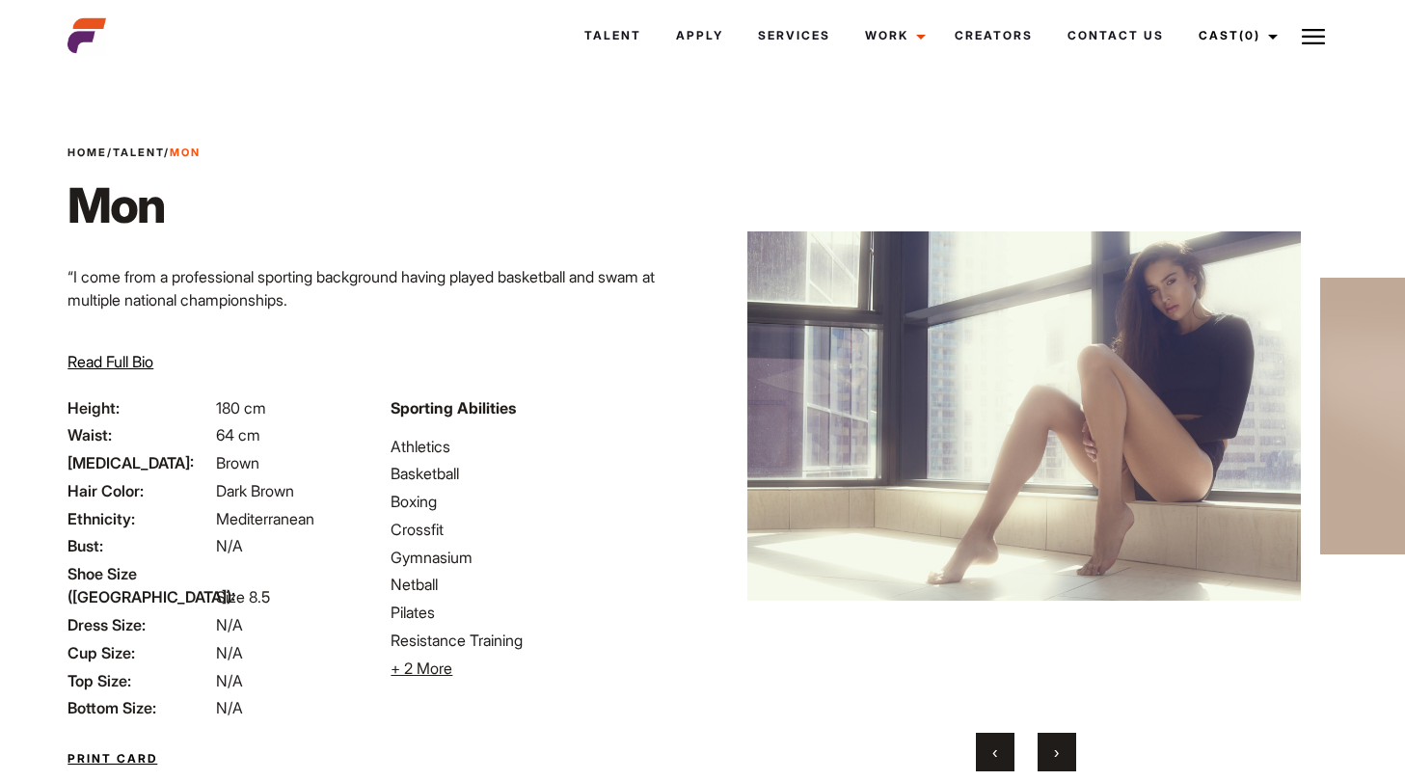
click at [1056, 762] on button "›" at bounding box center [1057, 752] width 39 height 39
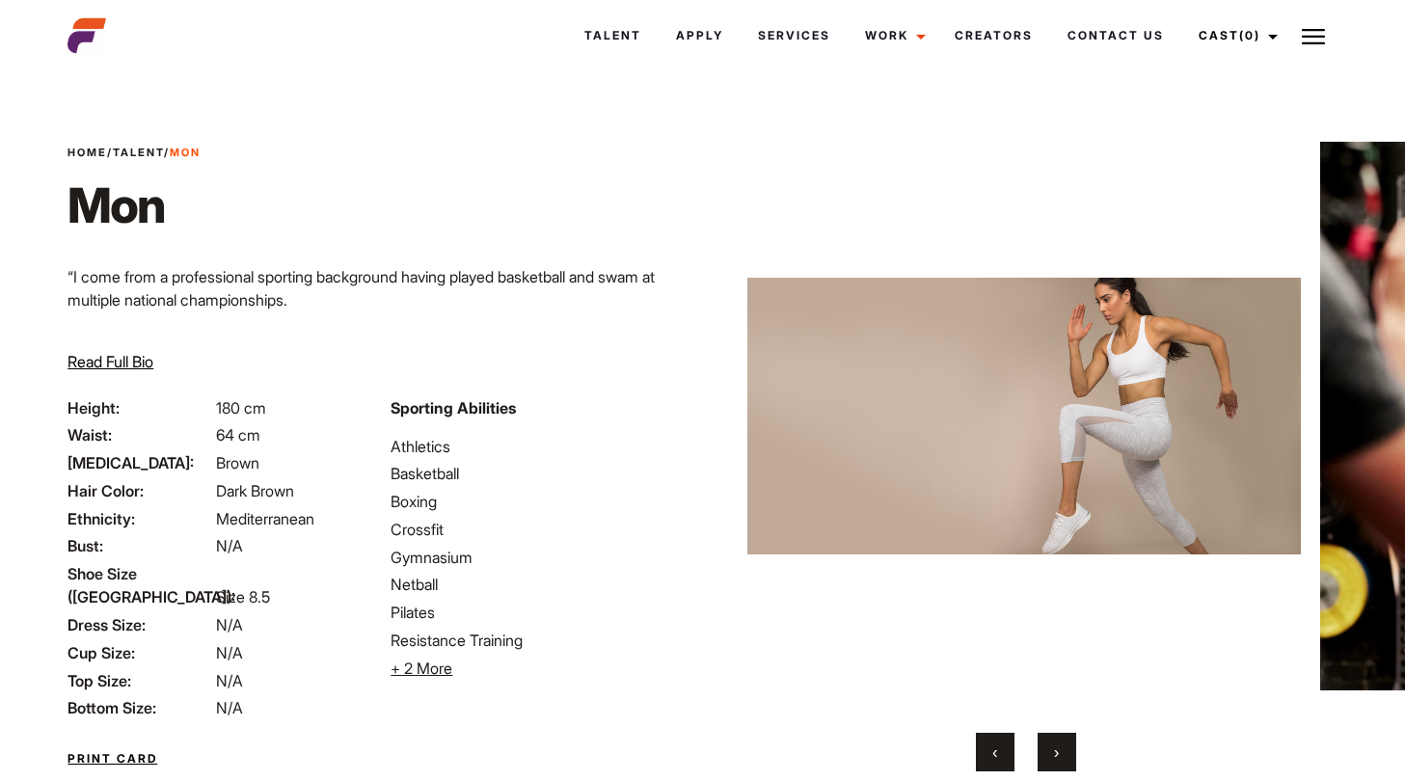
click at [1051, 749] on button "›" at bounding box center [1057, 752] width 39 height 39
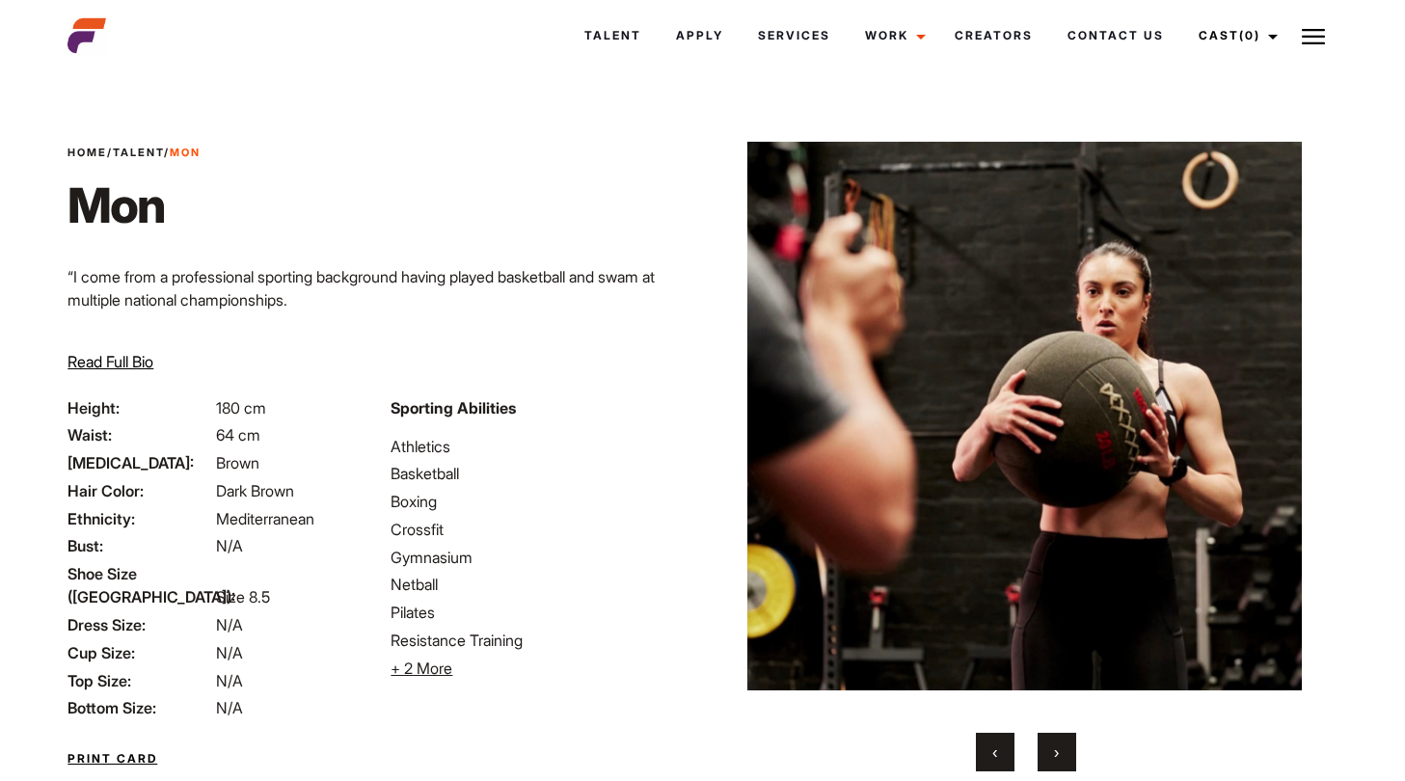
click at [1051, 749] on button "›" at bounding box center [1057, 752] width 39 height 39
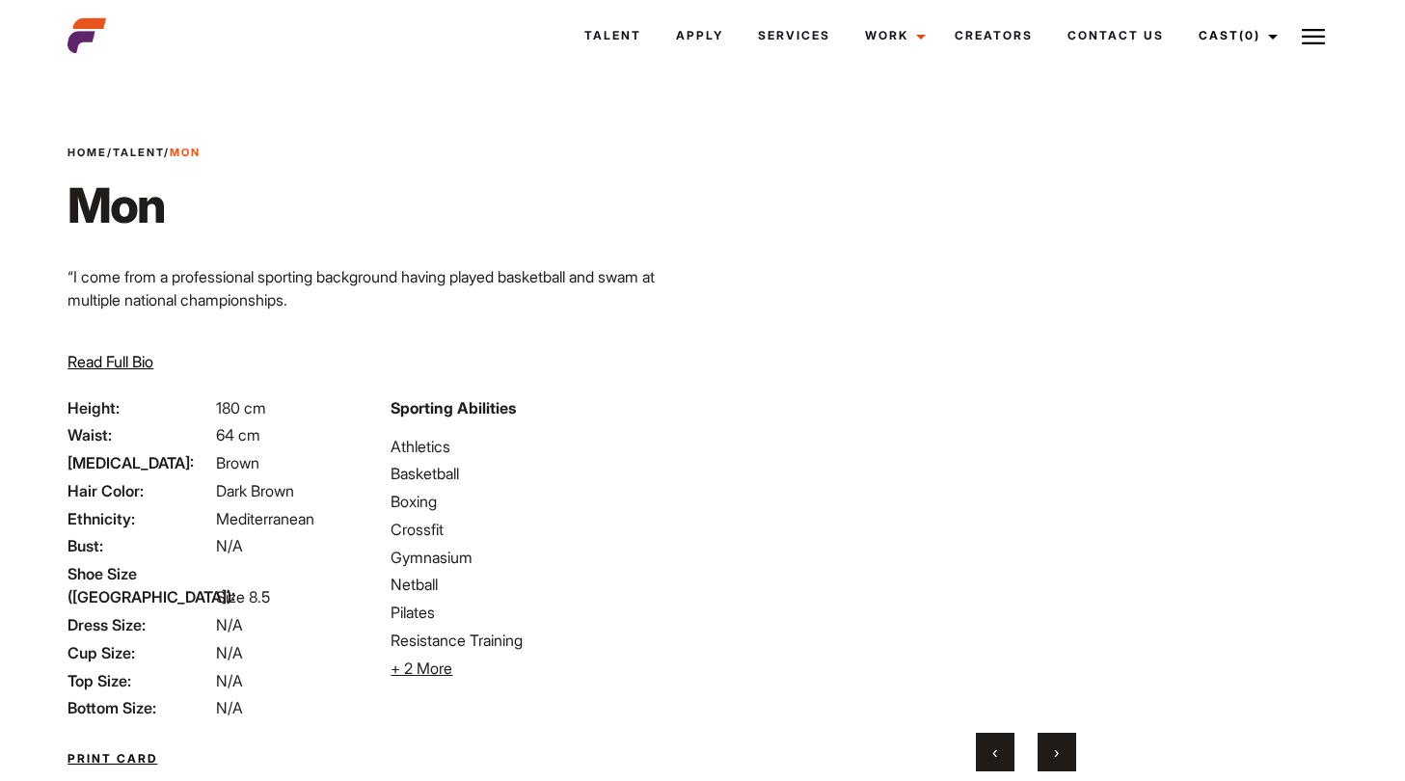
click at [1051, 749] on button "›" at bounding box center [1057, 752] width 39 height 39
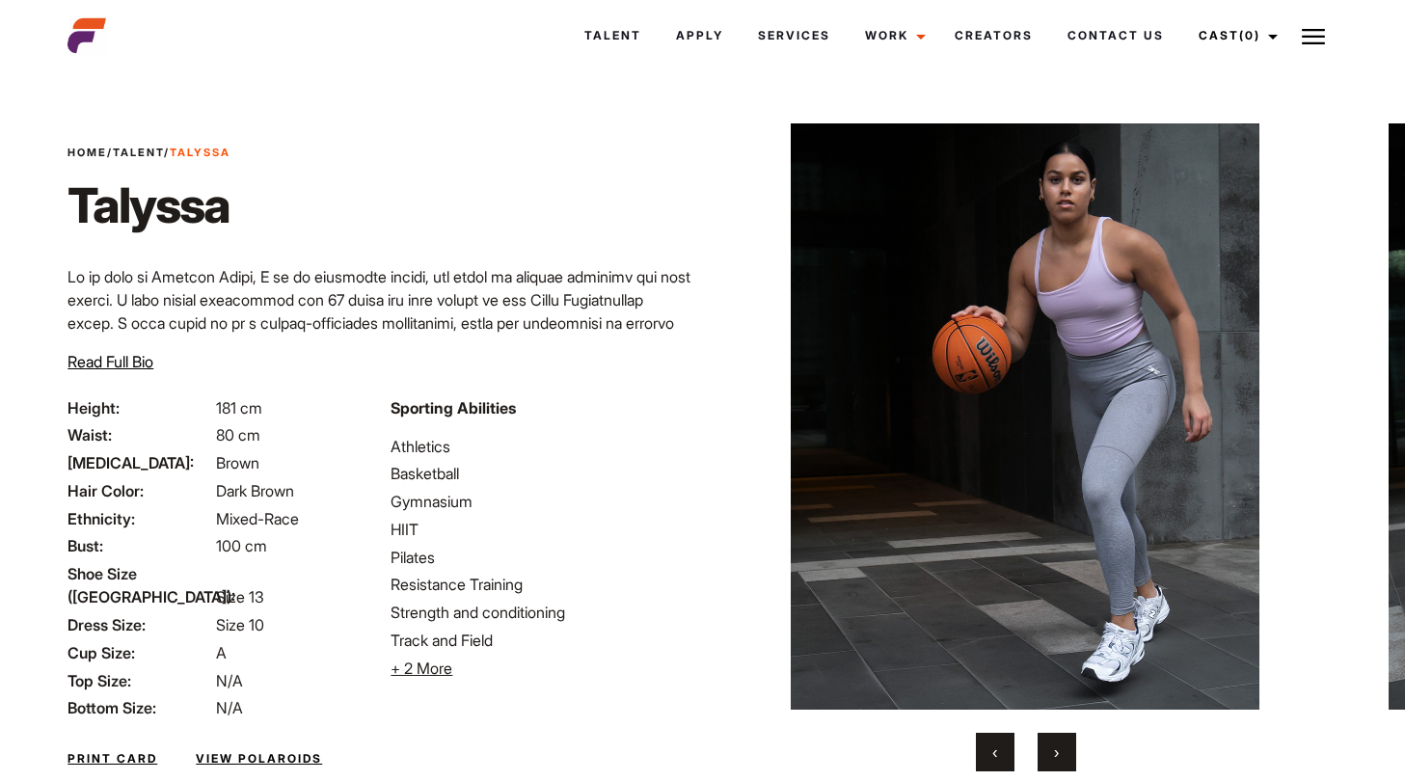
click at [1061, 757] on button "›" at bounding box center [1057, 752] width 39 height 39
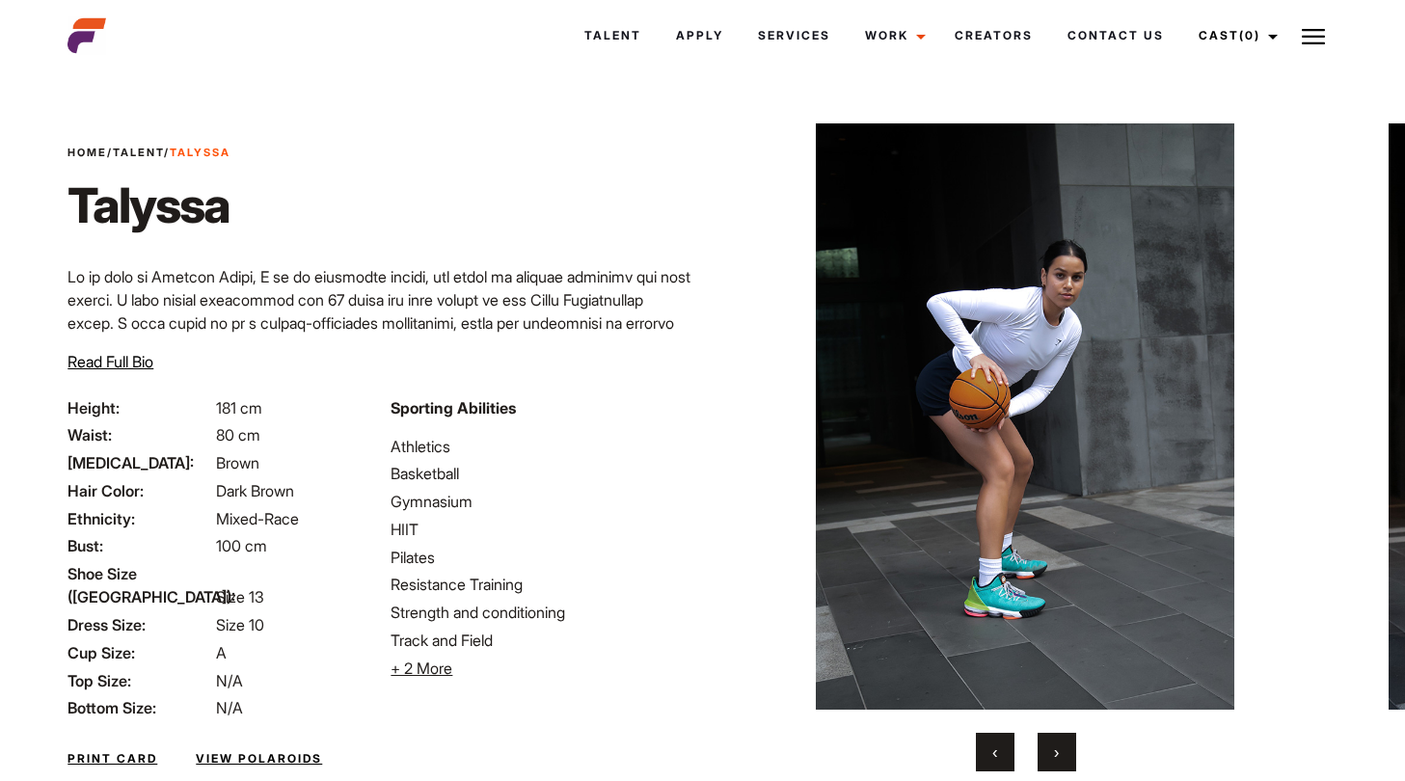
click at [1061, 757] on button "›" at bounding box center [1057, 752] width 39 height 39
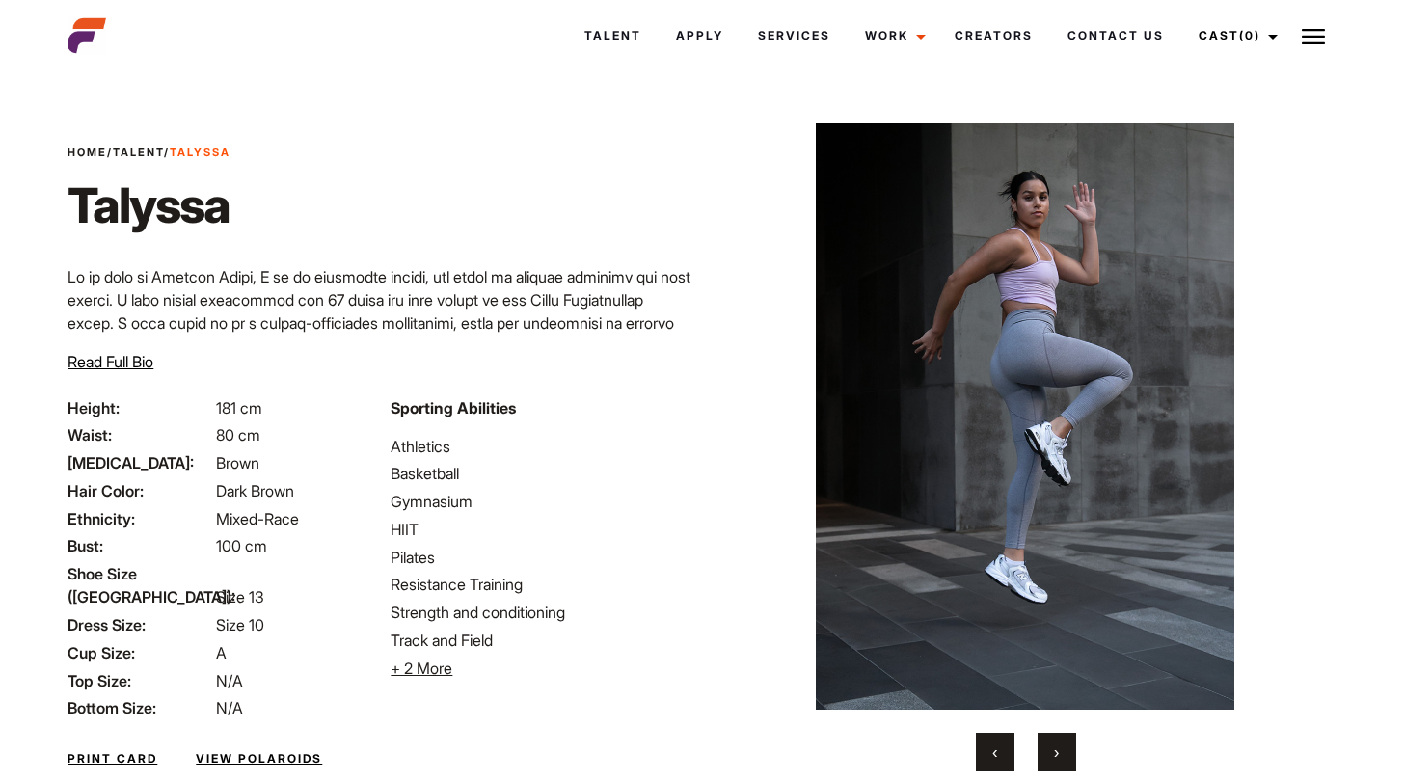
click at [1061, 757] on button "›" at bounding box center [1057, 752] width 39 height 39
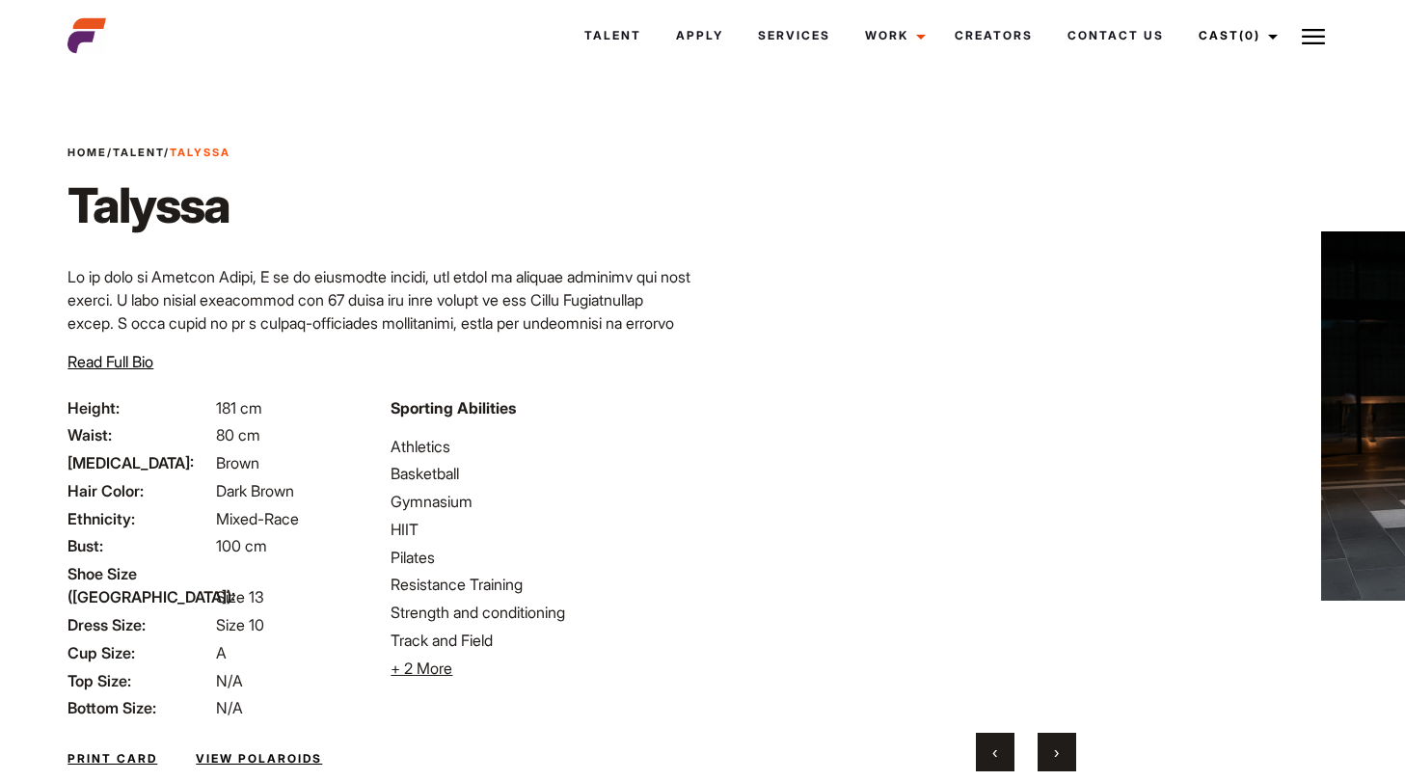
click at [1061, 757] on button "›" at bounding box center [1057, 752] width 39 height 39
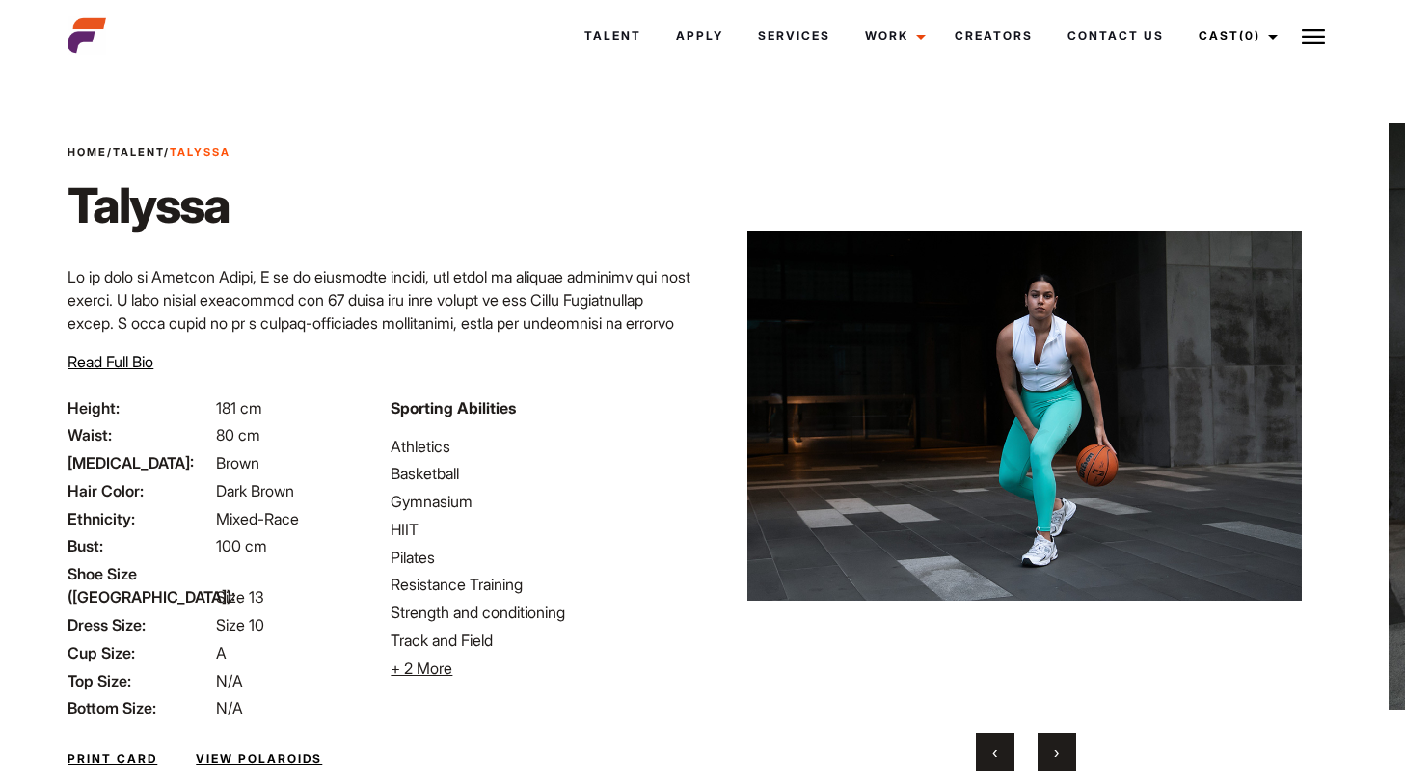
click at [1061, 757] on button "›" at bounding box center [1057, 752] width 39 height 39
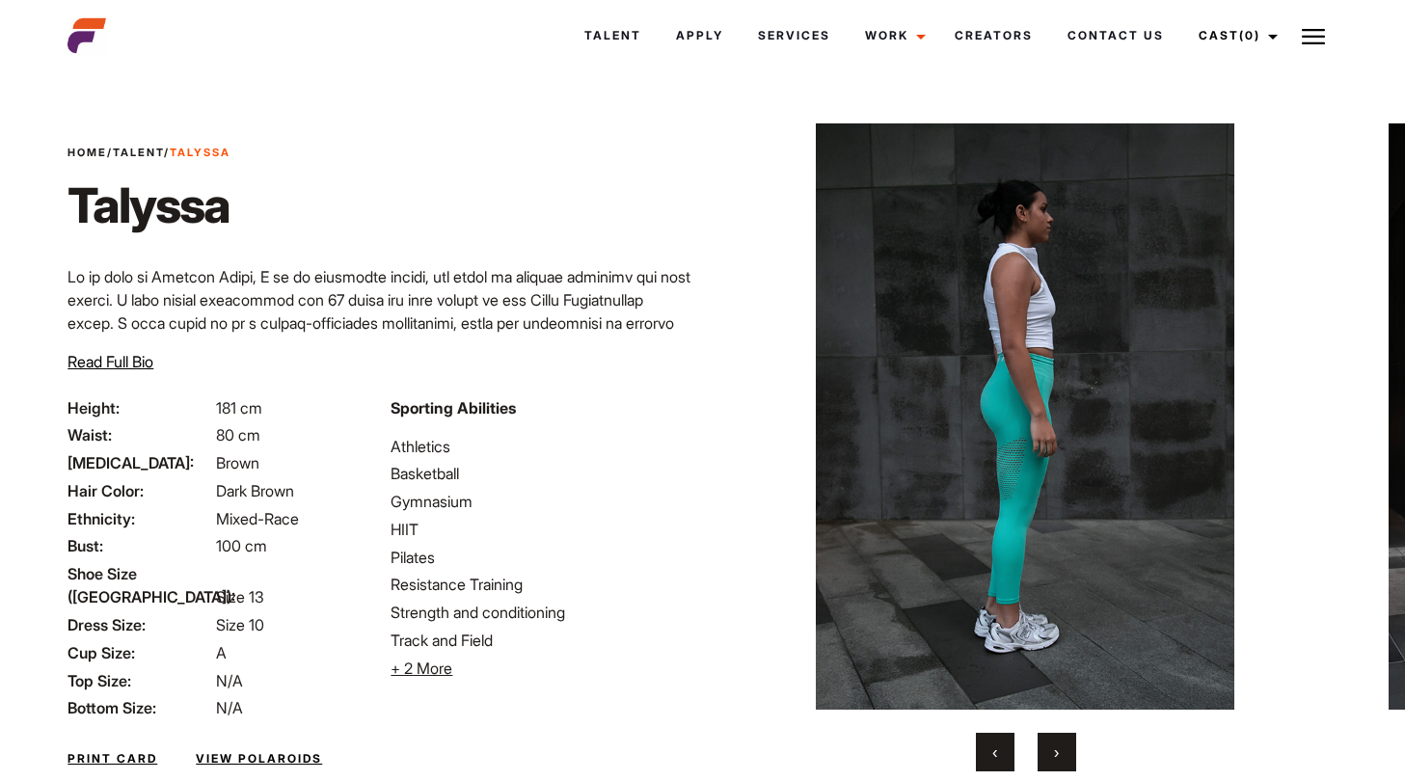
click at [1061, 757] on button "›" at bounding box center [1057, 752] width 39 height 39
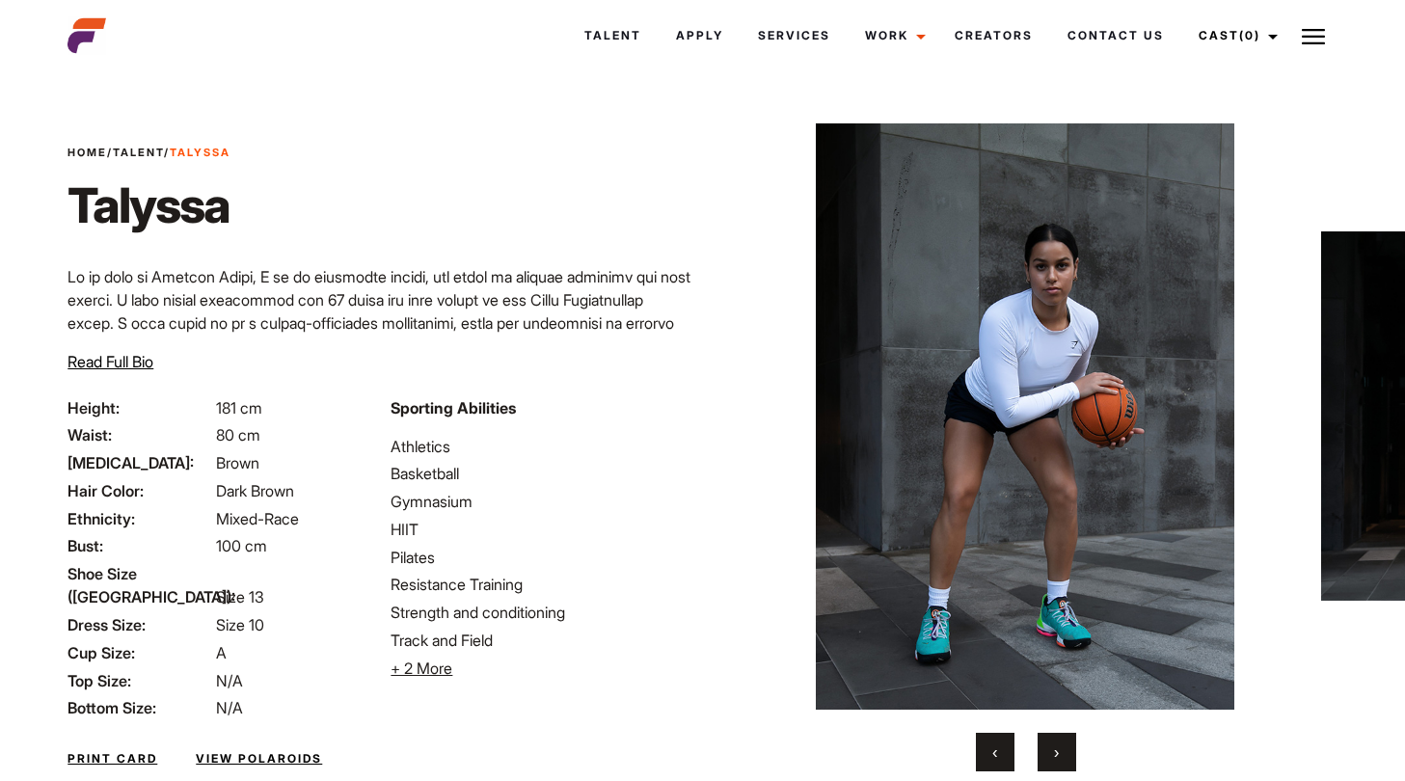
click at [1061, 757] on button "›" at bounding box center [1057, 752] width 39 height 39
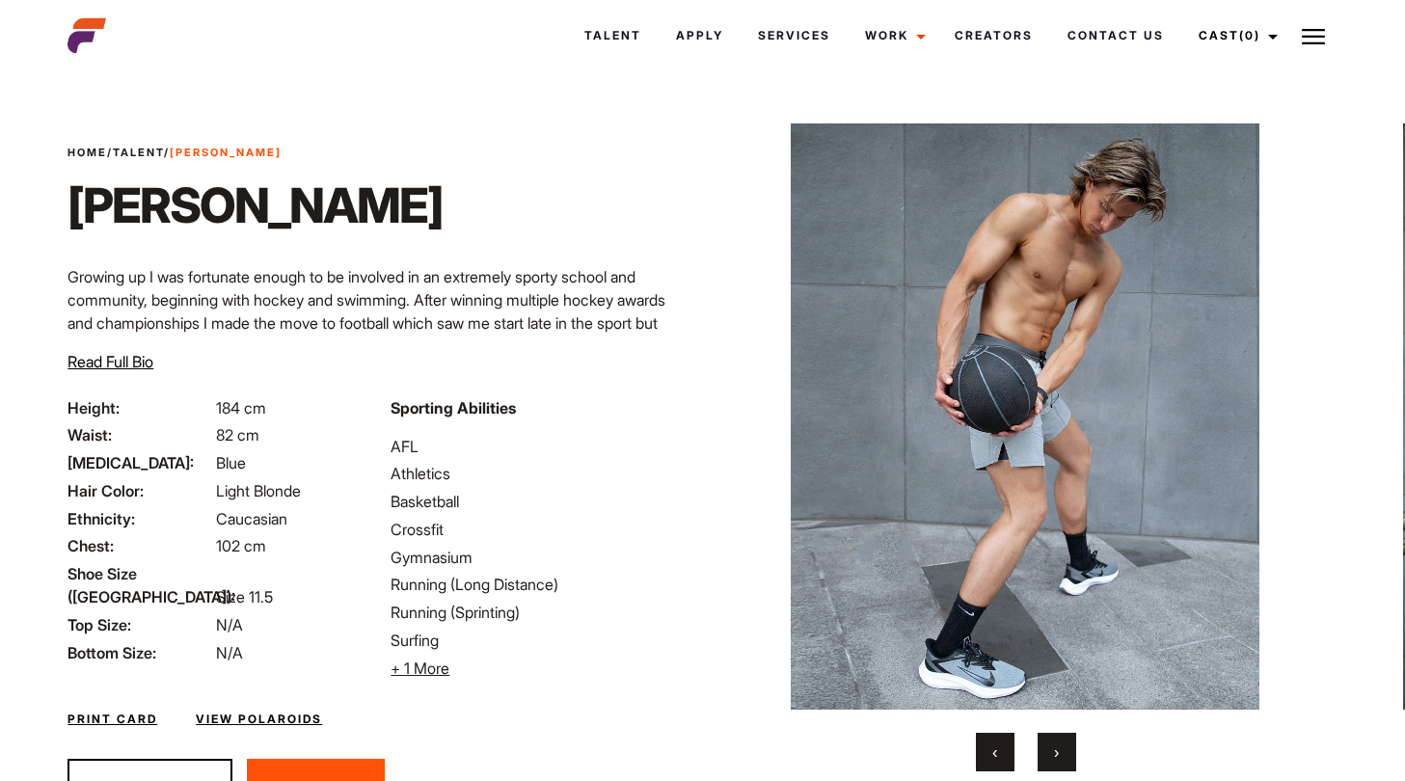
click at [1055, 755] on span "›" at bounding box center [1056, 752] width 5 height 19
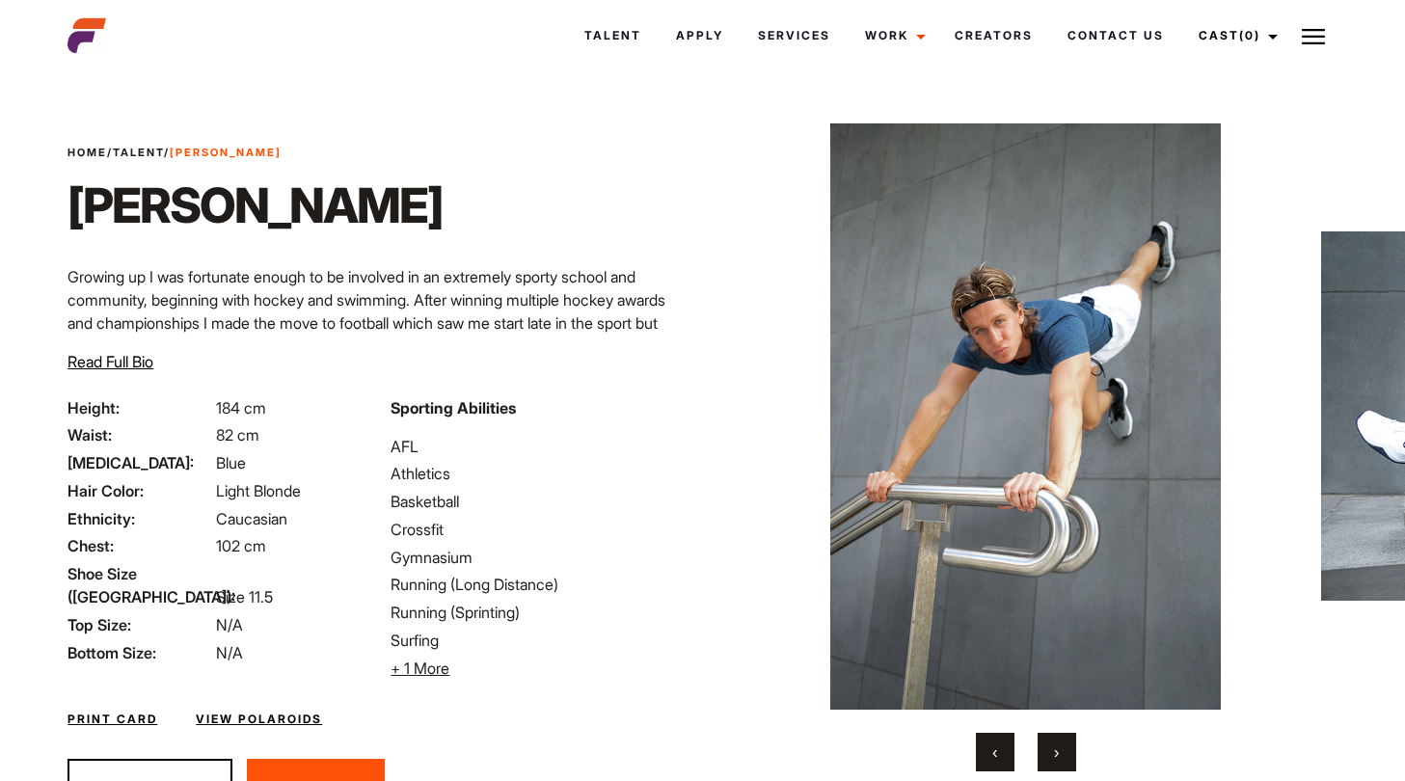
click at [1055, 755] on span "›" at bounding box center [1056, 752] width 5 height 19
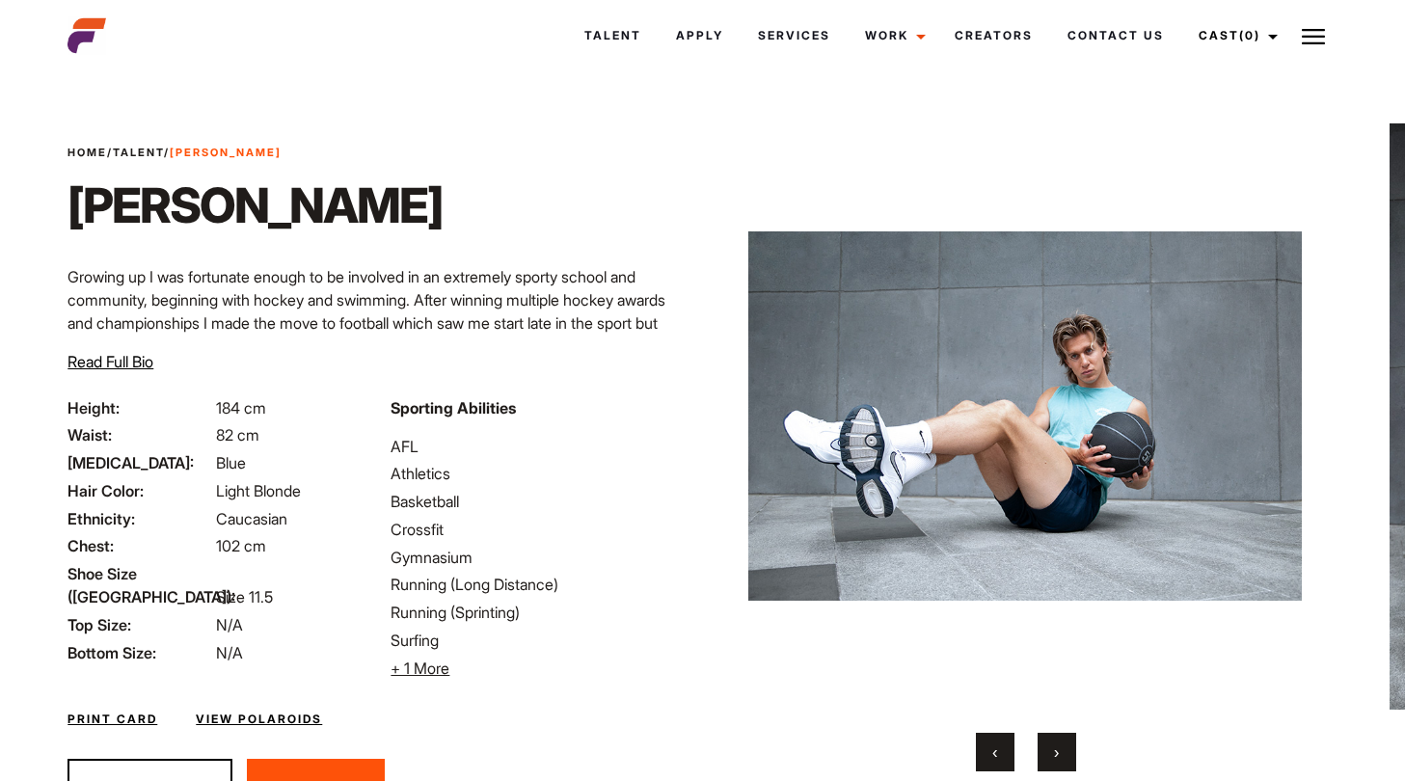
click at [1055, 755] on span "›" at bounding box center [1056, 752] width 5 height 19
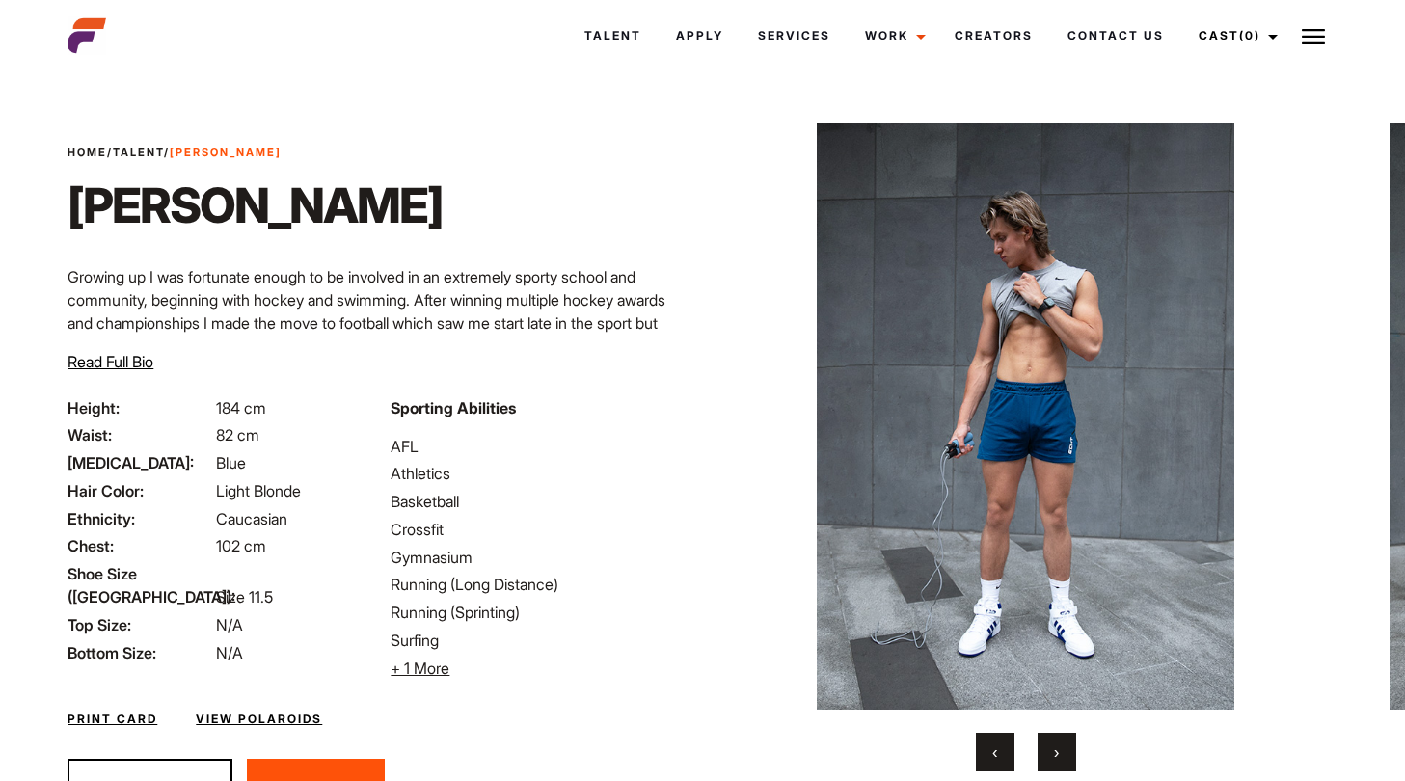
click at [1055, 755] on span "›" at bounding box center [1056, 752] width 5 height 19
